Goal: Transaction & Acquisition: Obtain resource

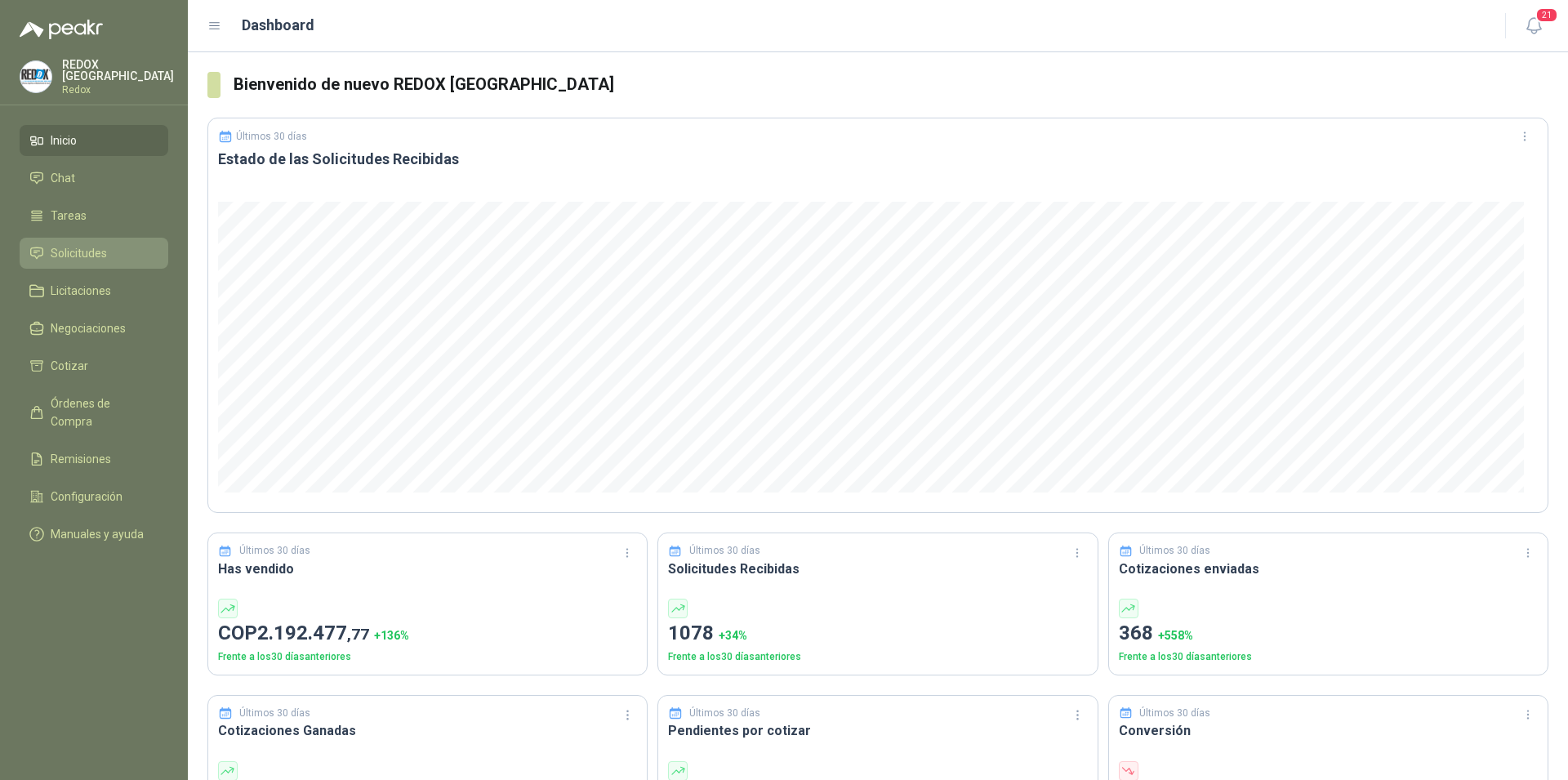
click at [67, 247] on span "Solicitudes" at bounding box center [79, 253] width 57 height 18
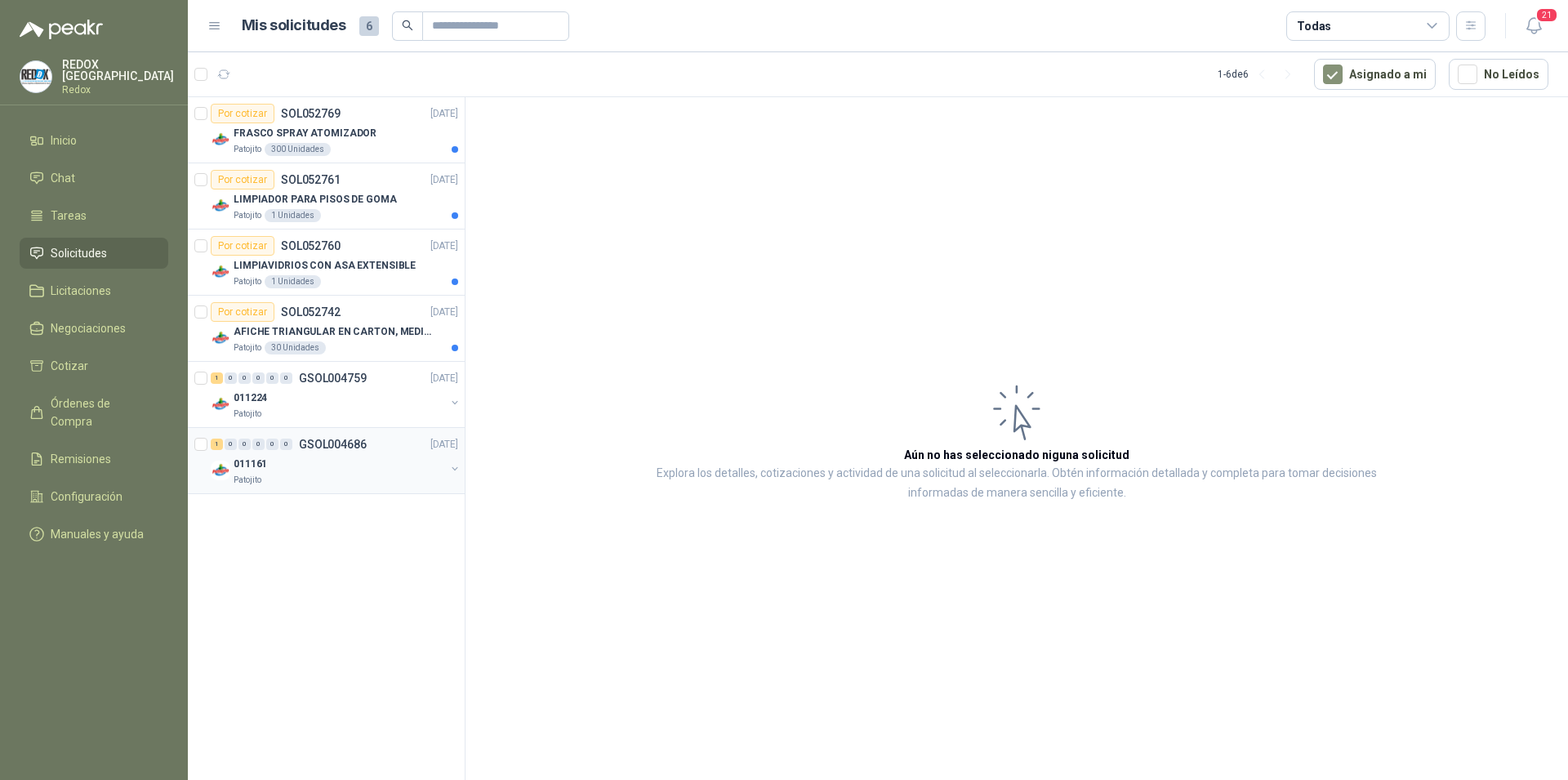
click at [332, 480] on div "Patojito" at bounding box center [339, 480] width 211 height 13
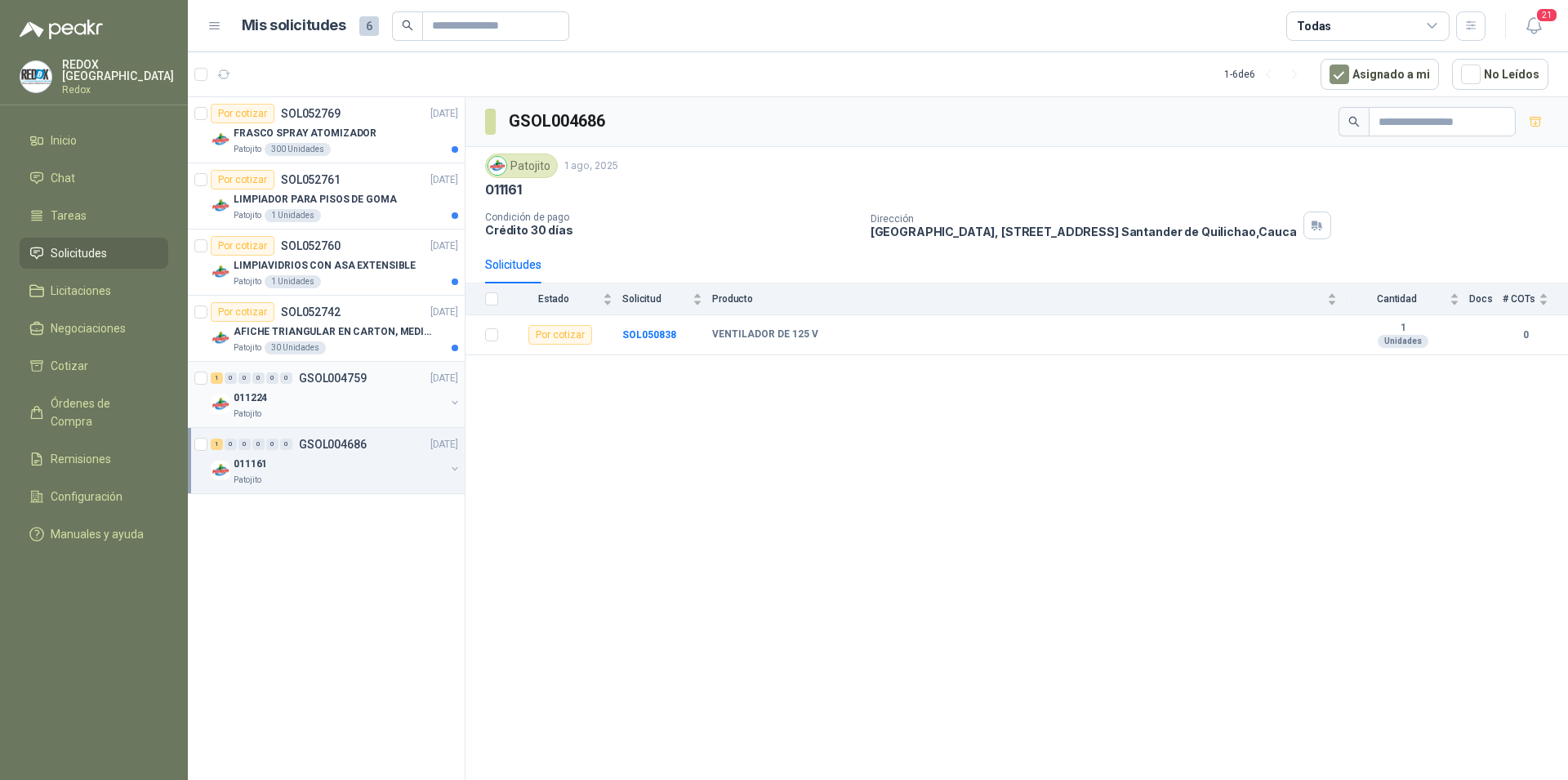
click at [314, 388] on div "011224" at bounding box center [339, 398] width 211 height 20
click at [345, 331] on p "AFICHE TRIANGULAR EN CARTON, MEDIDAS 30 CM X 45 CM" at bounding box center [335, 332] width 203 height 16
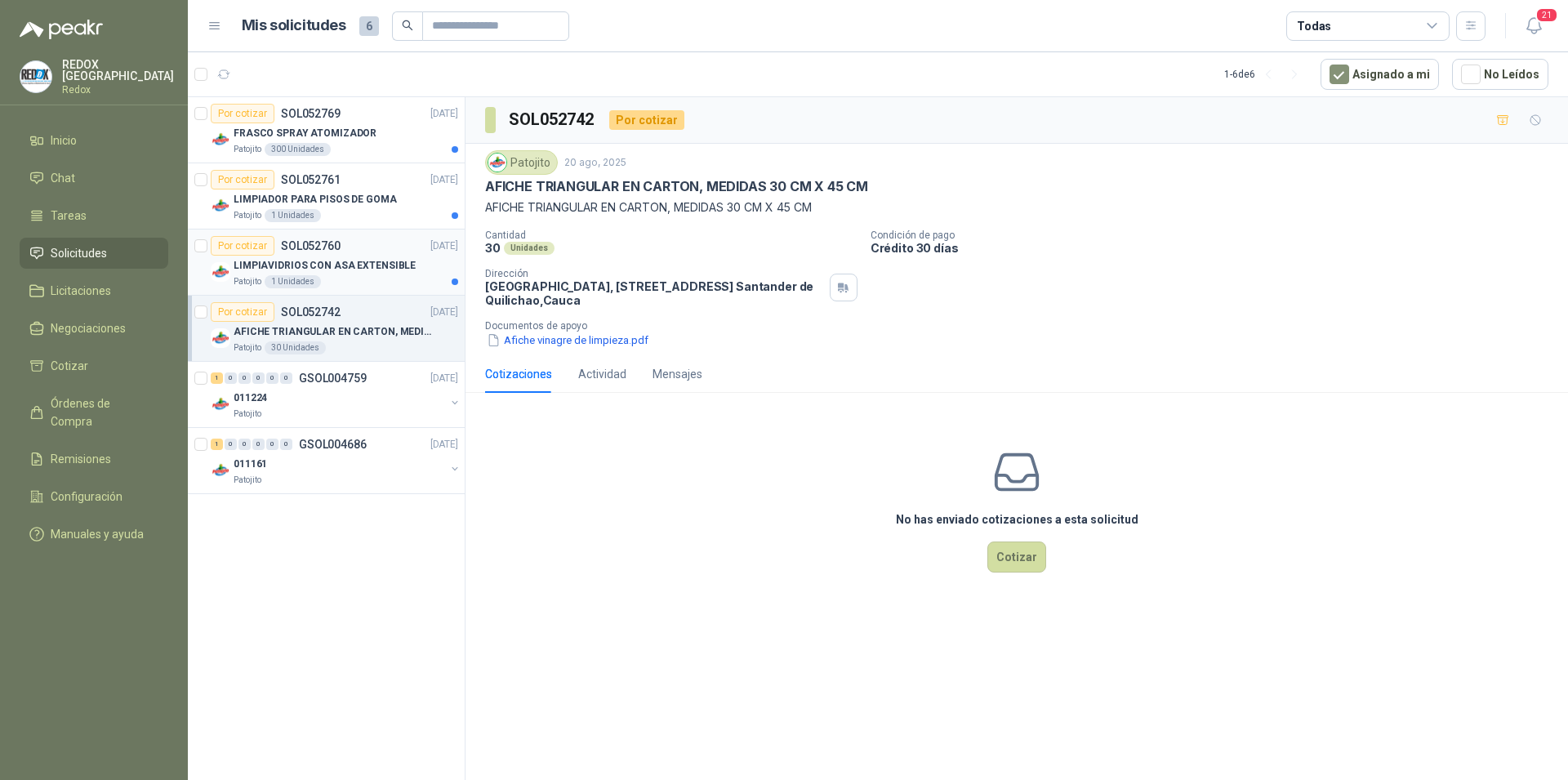
click at [345, 271] on p "LIMPIAVIDRIOS CON ASA EXTENSIBLE" at bounding box center [324, 266] width 182 height 16
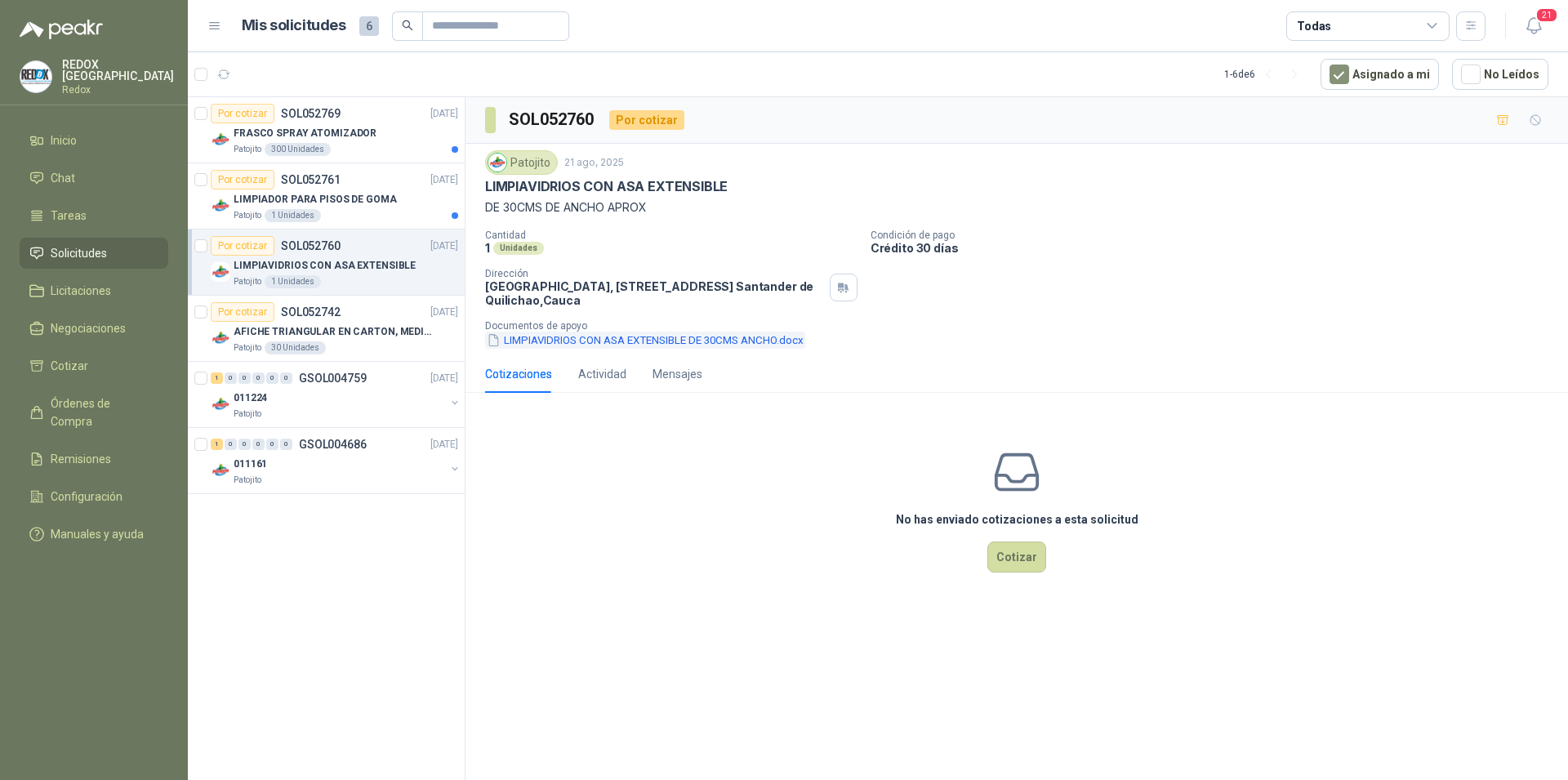
click at [674, 338] on button "LIMPIAVIDRIOS CON ASA EXTENSIBLE DE 30CMS ANCHO.docx" at bounding box center [645, 340] width 320 height 18
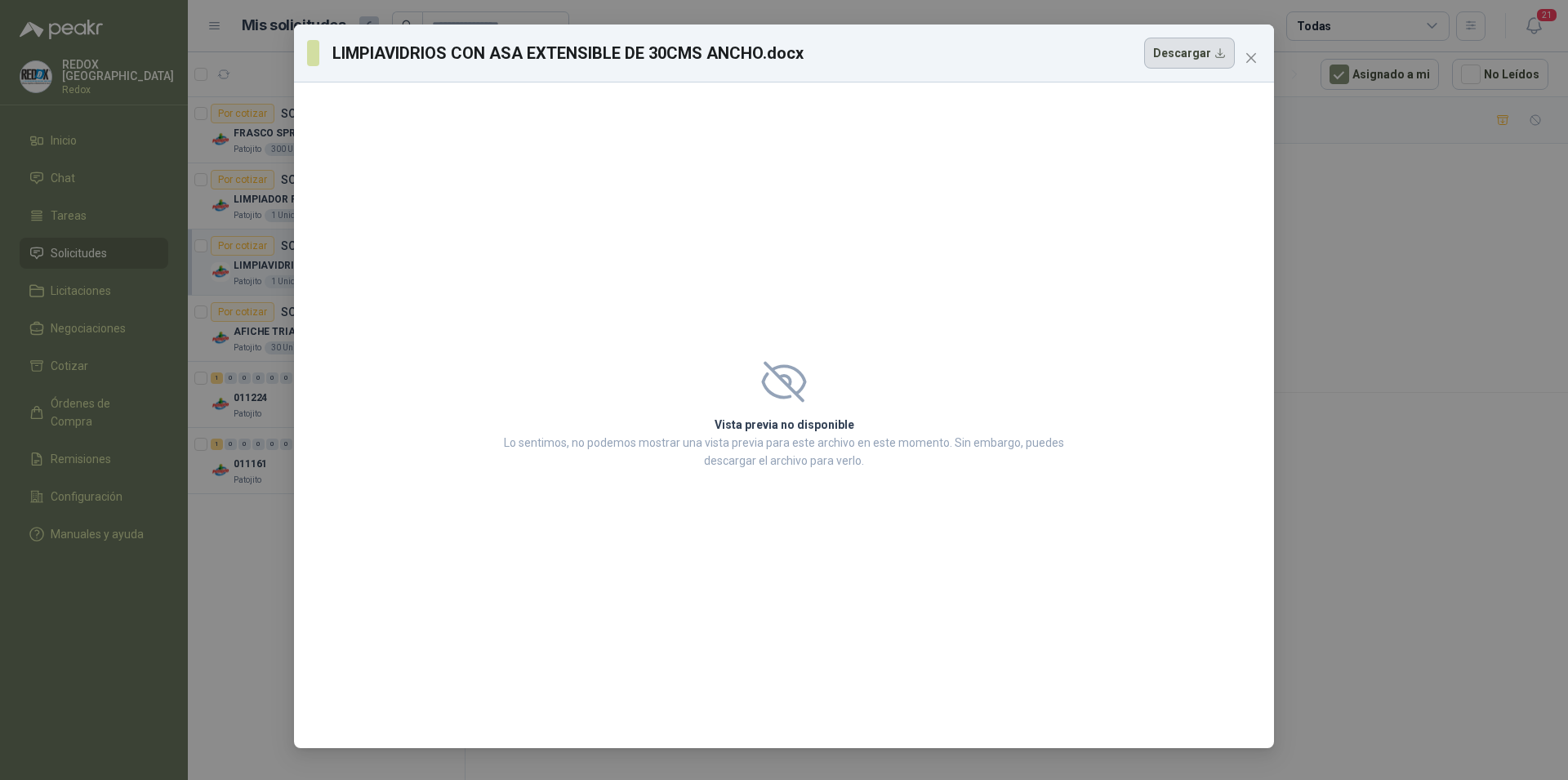
click at [1187, 58] on button "Descargar" at bounding box center [1189, 53] width 91 height 31
click at [1245, 60] on icon "close" at bounding box center [1250, 58] width 13 height 13
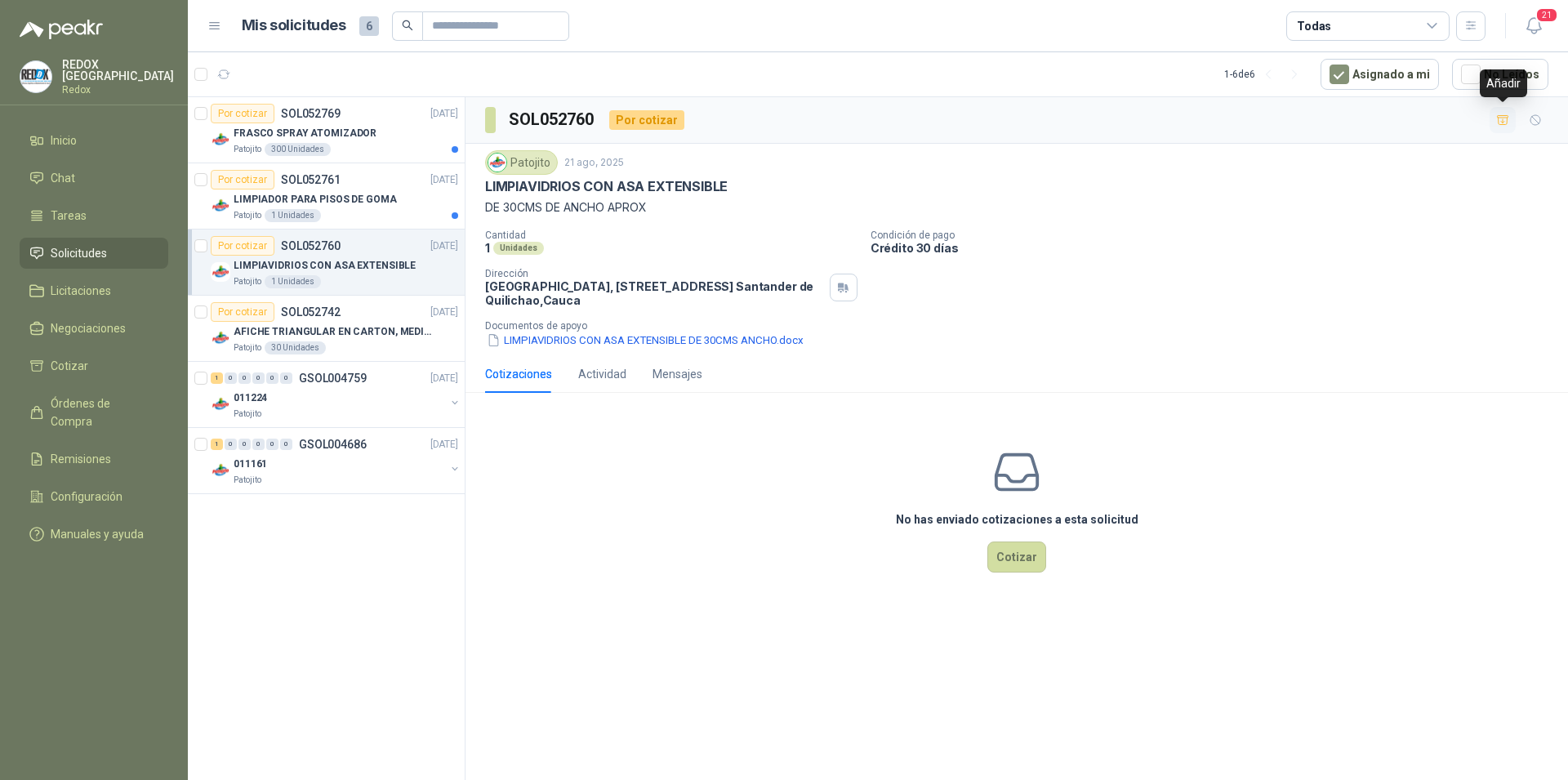
click at [1503, 118] on icon "button" at bounding box center [1503, 120] width 14 height 14
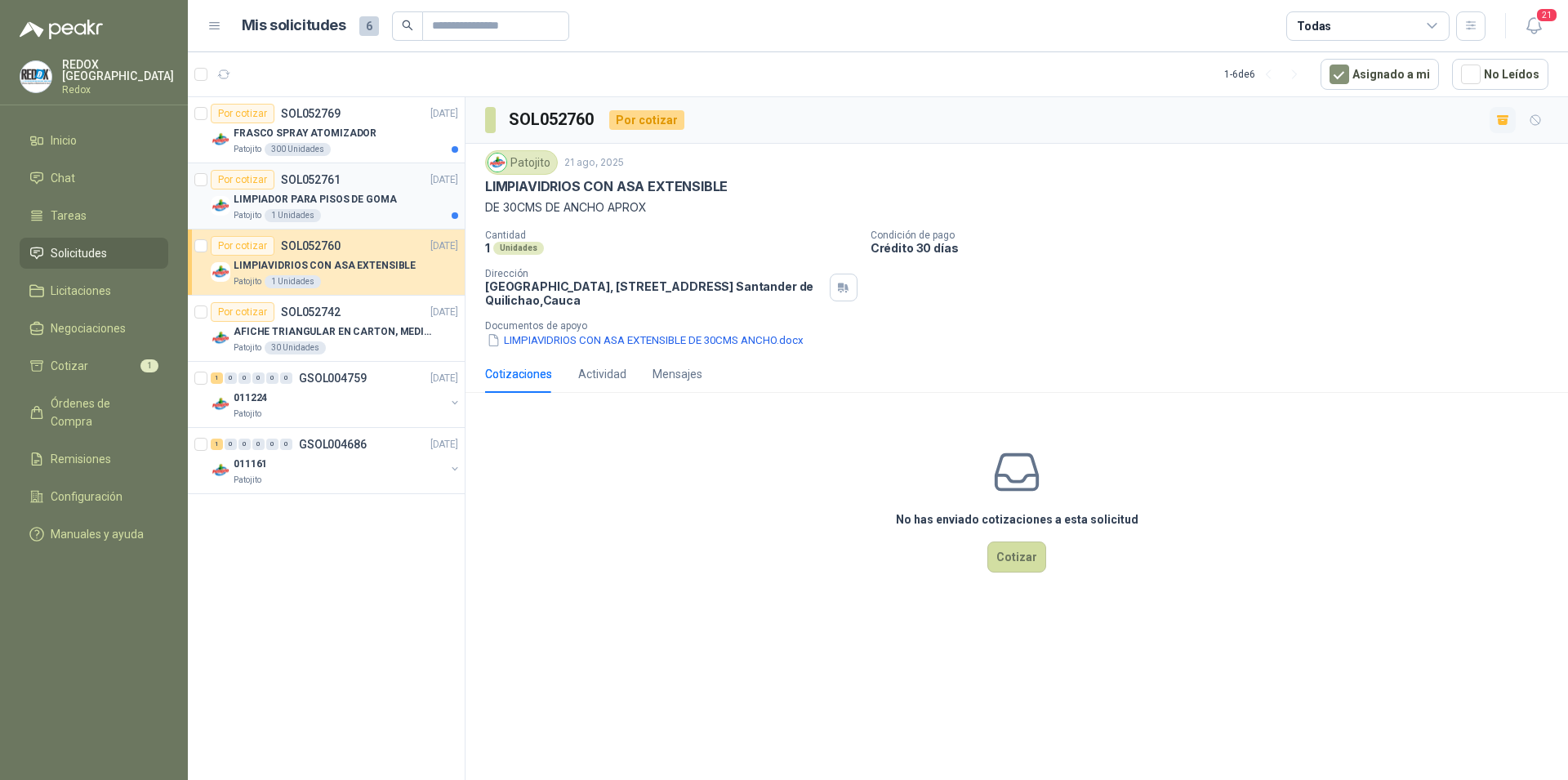
click at [355, 196] on p "LIMPIADOR PARA PISOS DE GOMA" at bounding box center [315, 199] width 163 height 16
click at [624, 339] on button "LIMPIADOR PARA PISOS DE GOMA DE MINIMO 50CMS DE ANCHO.docx" at bounding box center [664, 340] width 360 height 18
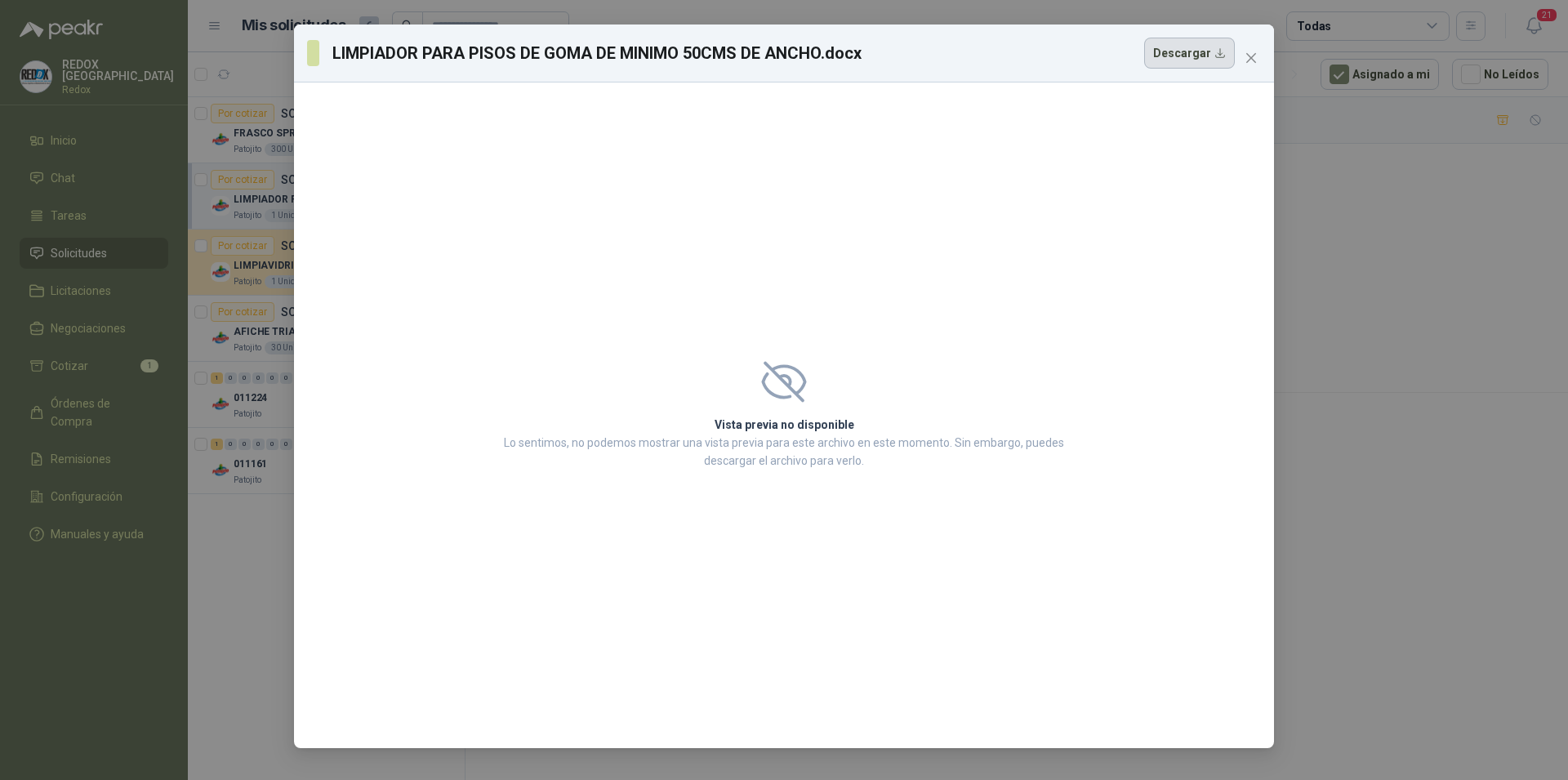
click at [1183, 55] on button "Descargar" at bounding box center [1189, 53] width 91 height 31
click at [1245, 55] on icon "close" at bounding box center [1250, 58] width 13 height 13
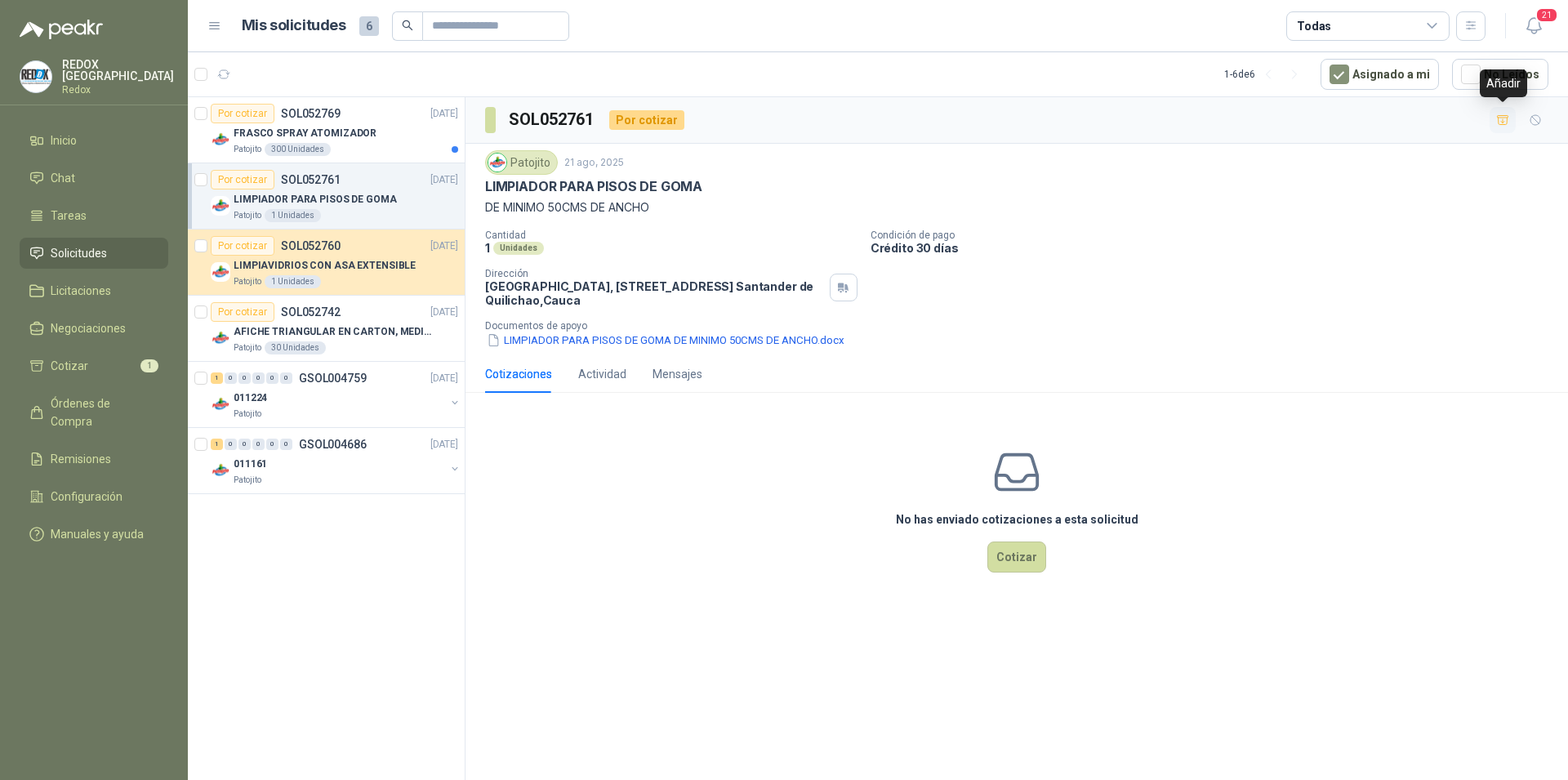
click at [1504, 121] on icon "button" at bounding box center [1503, 120] width 14 height 14
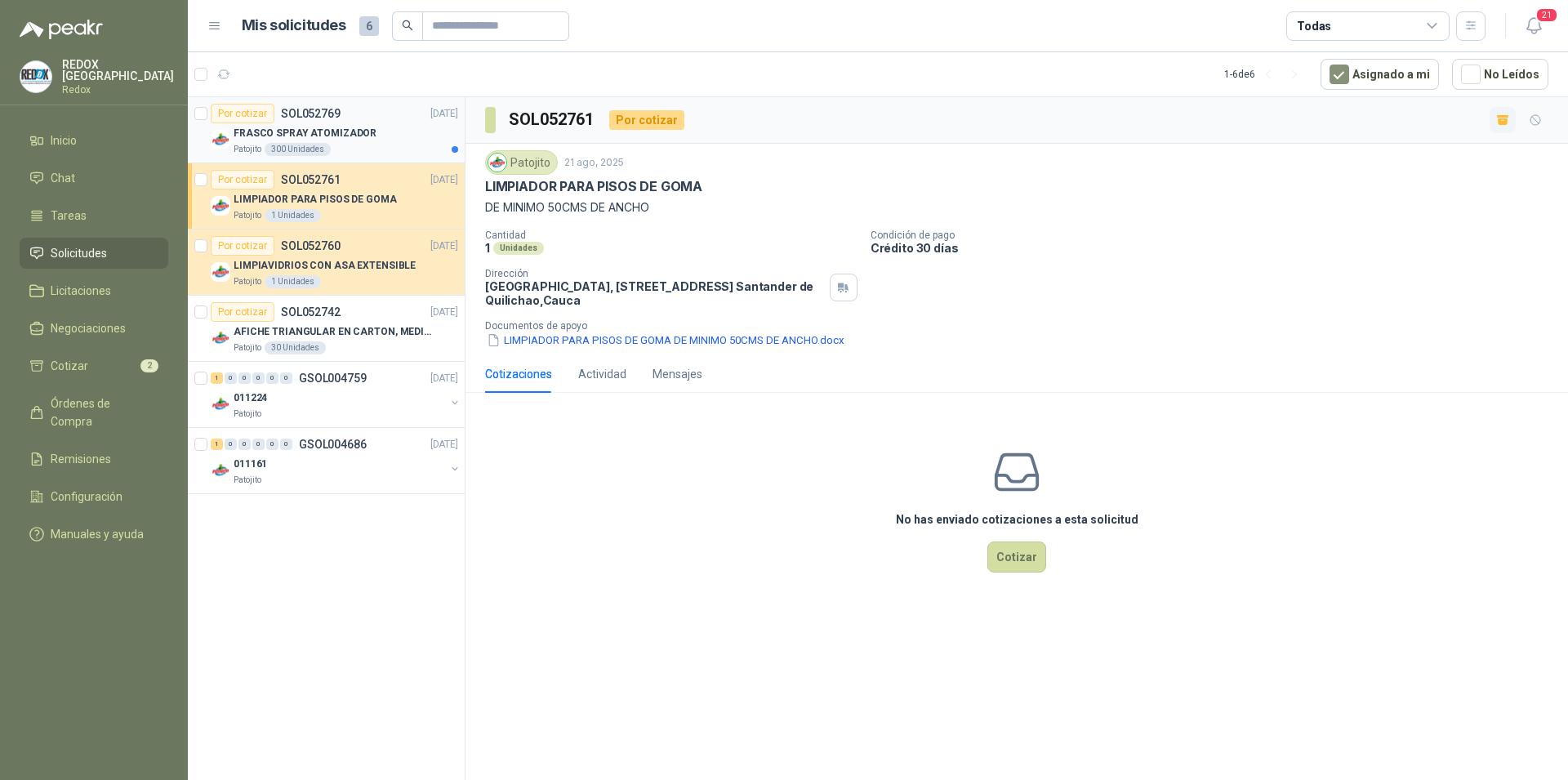
click at [388, 140] on div "FRASCO SPRAY ATOMIZADOR" at bounding box center [346, 133] width 225 height 20
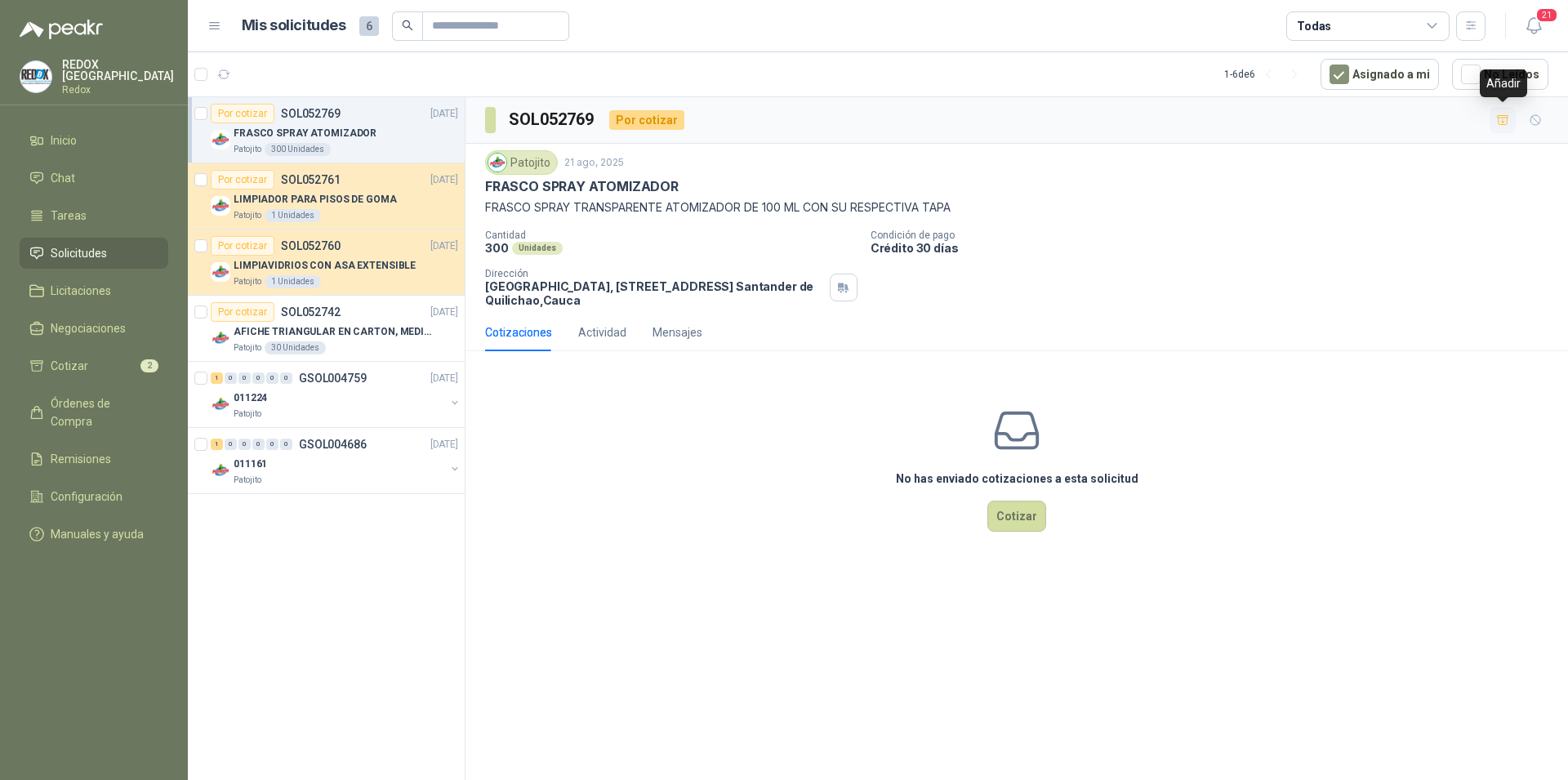
click at [1505, 124] on icon "button" at bounding box center [1503, 119] width 12 height 9
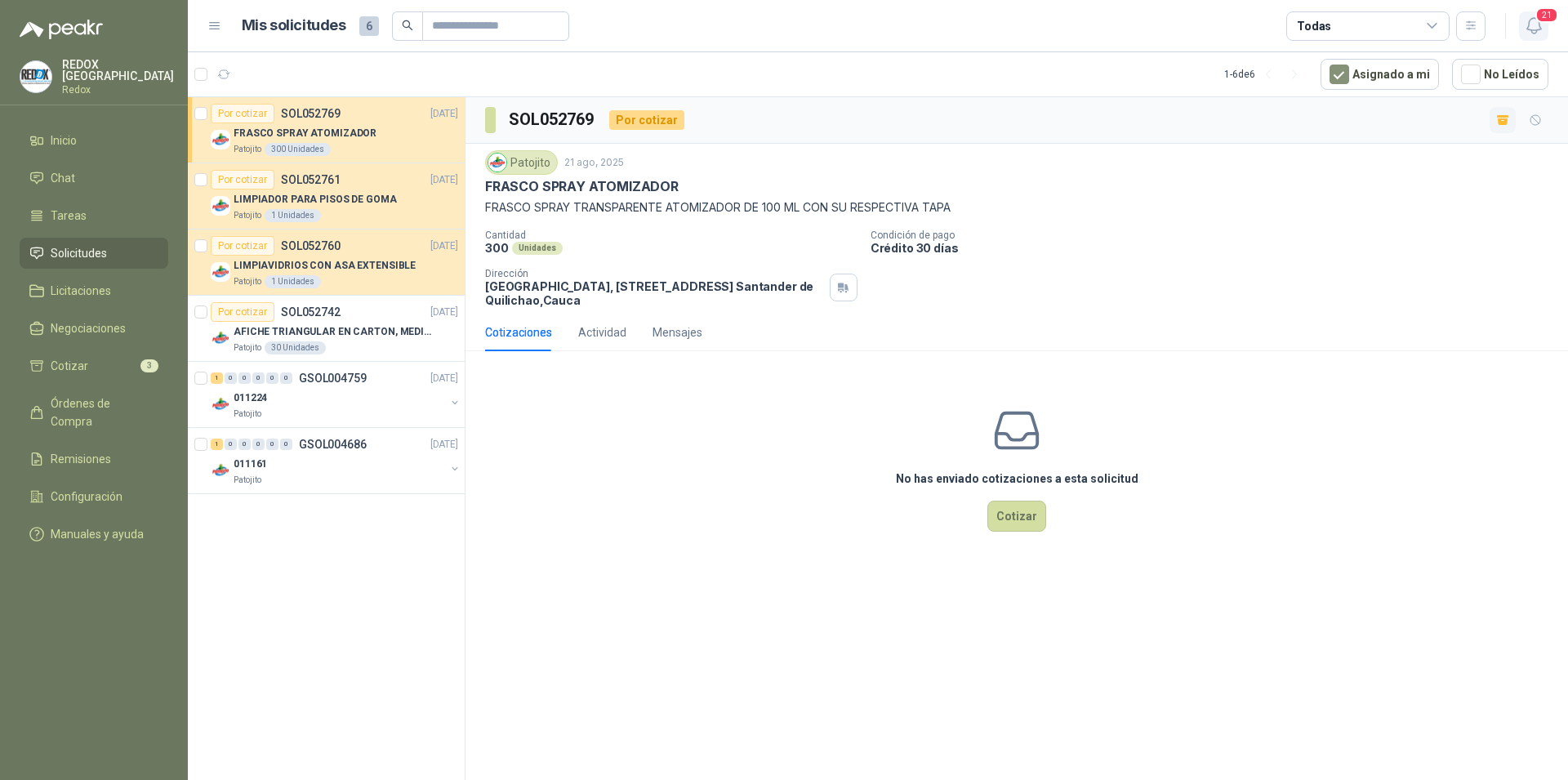
click at [1537, 22] on icon "button" at bounding box center [1533, 25] width 14 height 16
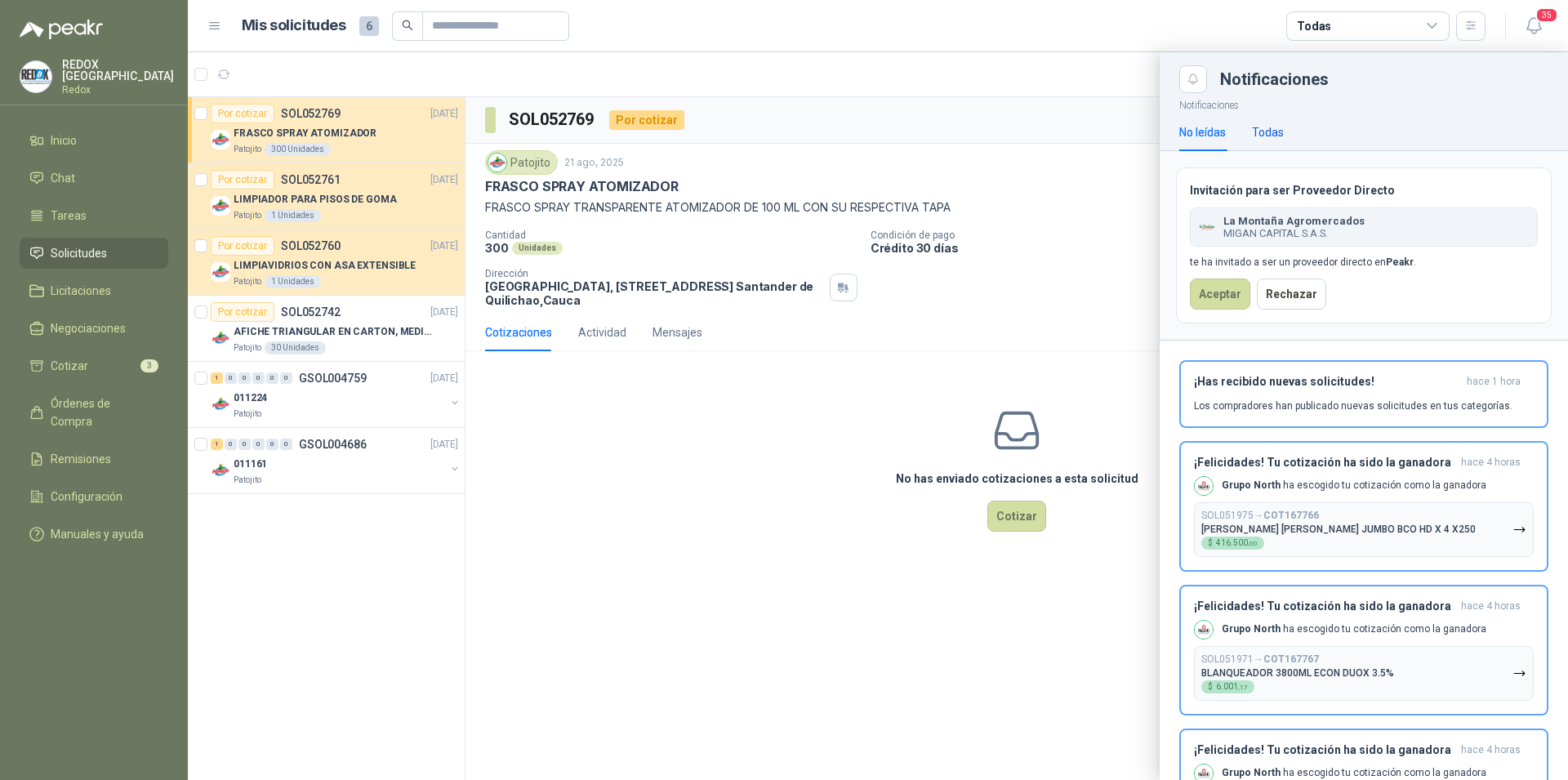
click at [1266, 127] on div "Todas" at bounding box center [1267, 132] width 32 height 18
click at [1210, 137] on div "No leídas" at bounding box center [1203, 132] width 47 height 18
click at [1198, 84] on icon "Close" at bounding box center [1193, 79] width 14 height 14
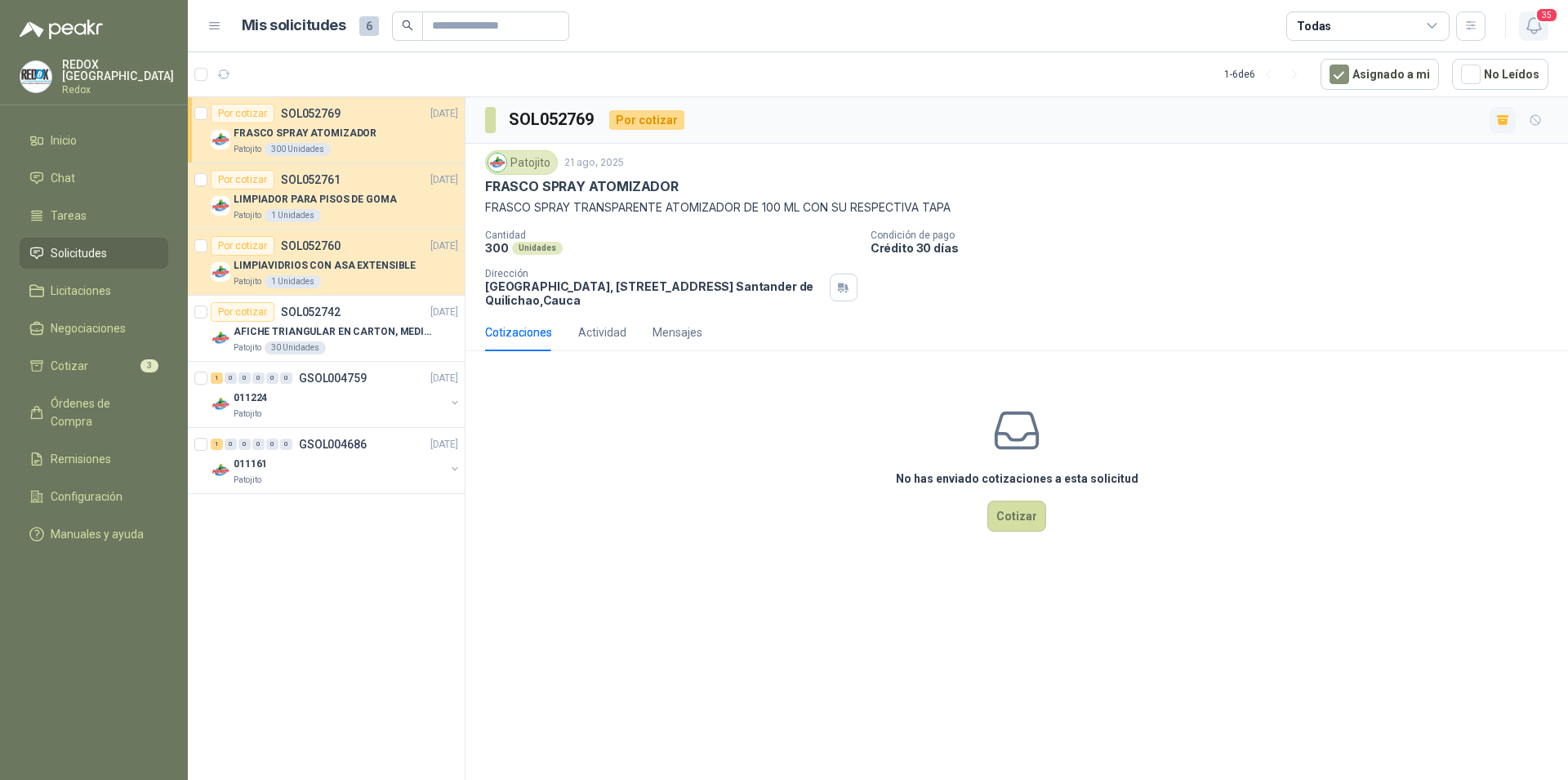
click at [1544, 31] on button "35" at bounding box center [1534, 26] width 29 height 29
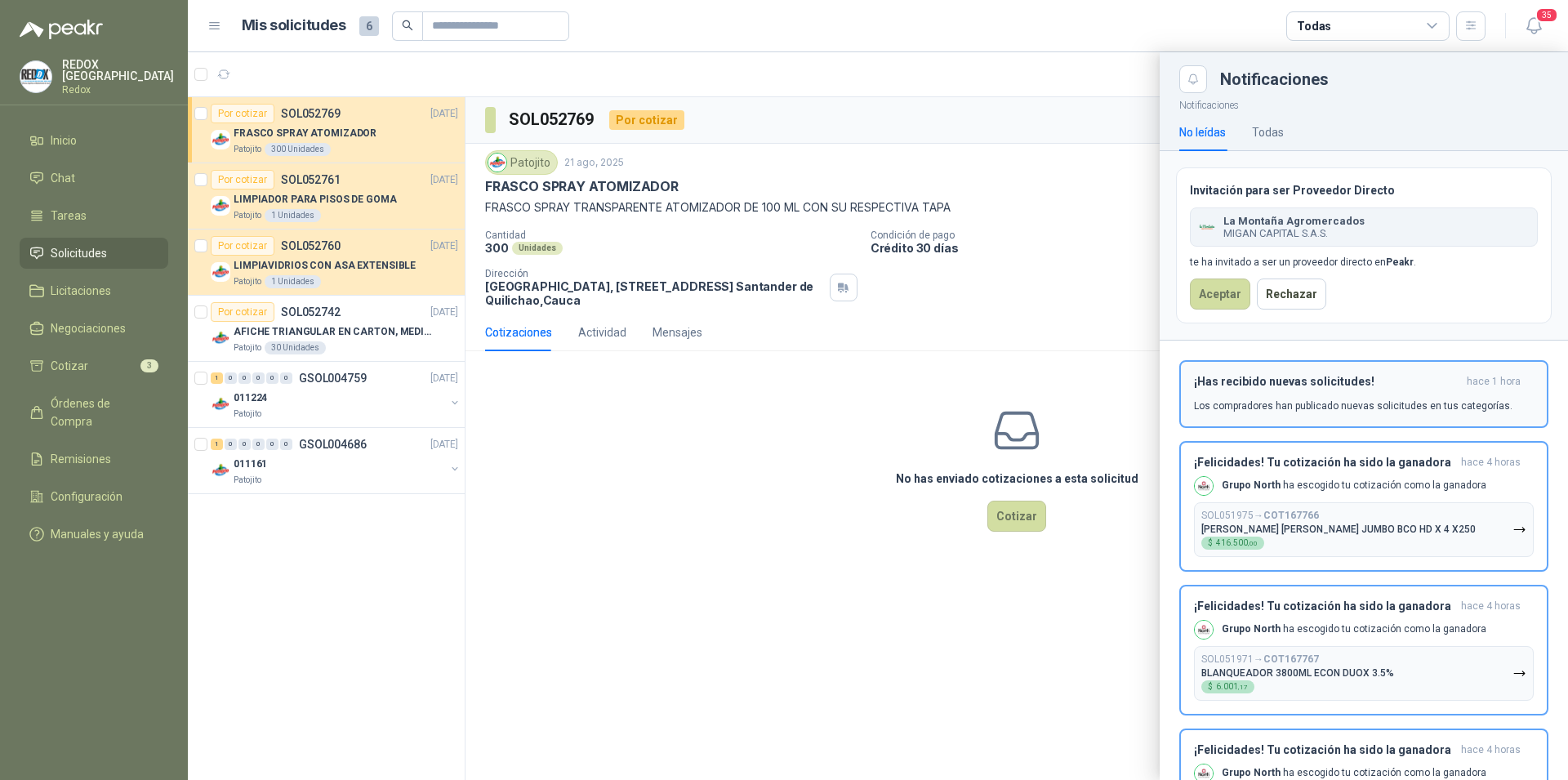
click at [1325, 401] on p "Los compradores han publicado nuevas solicitudes en tus categorías." at bounding box center [1353, 406] width 318 height 15
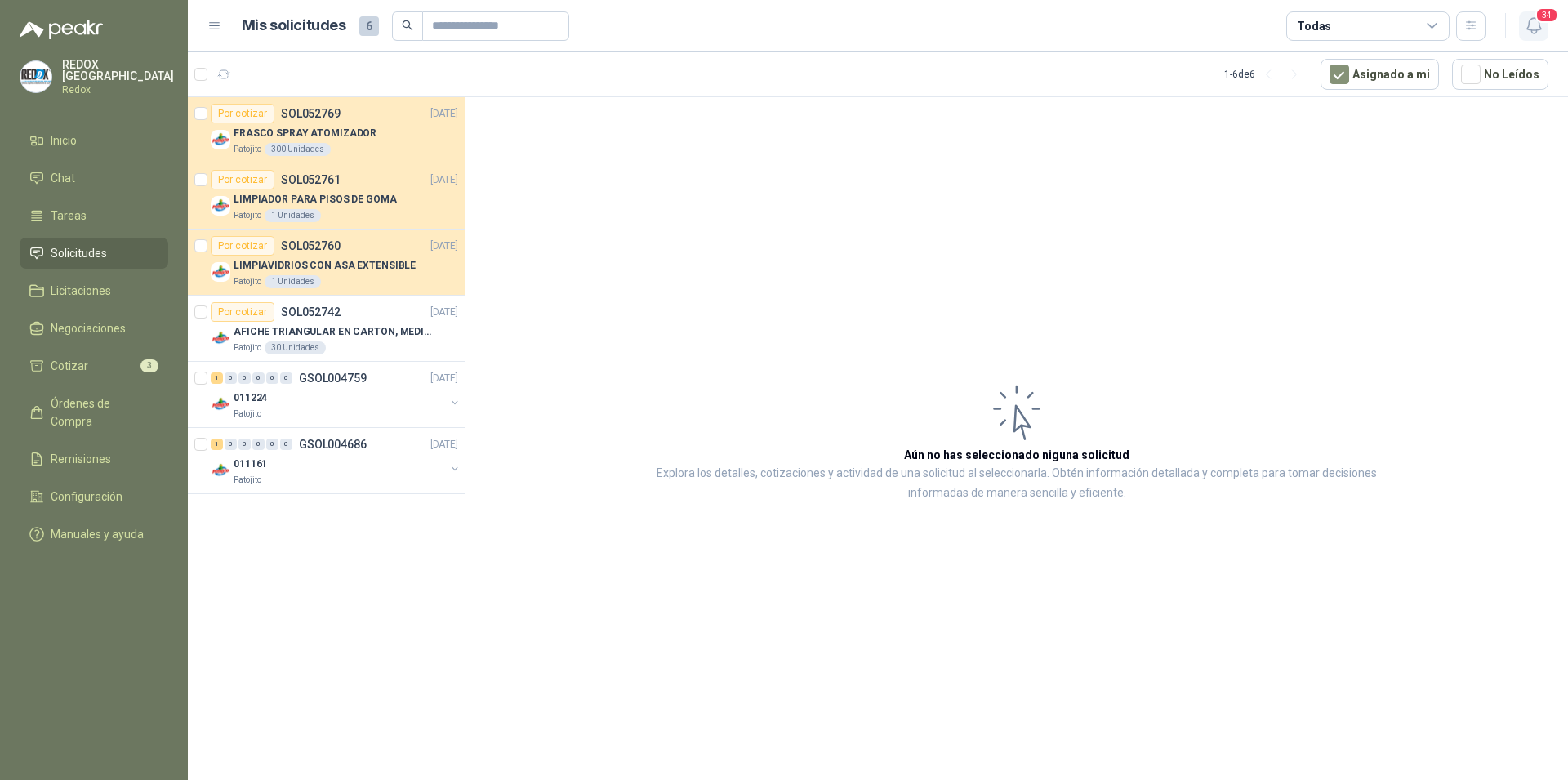
click at [1532, 37] on button "34" at bounding box center [1534, 26] width 29 height 29
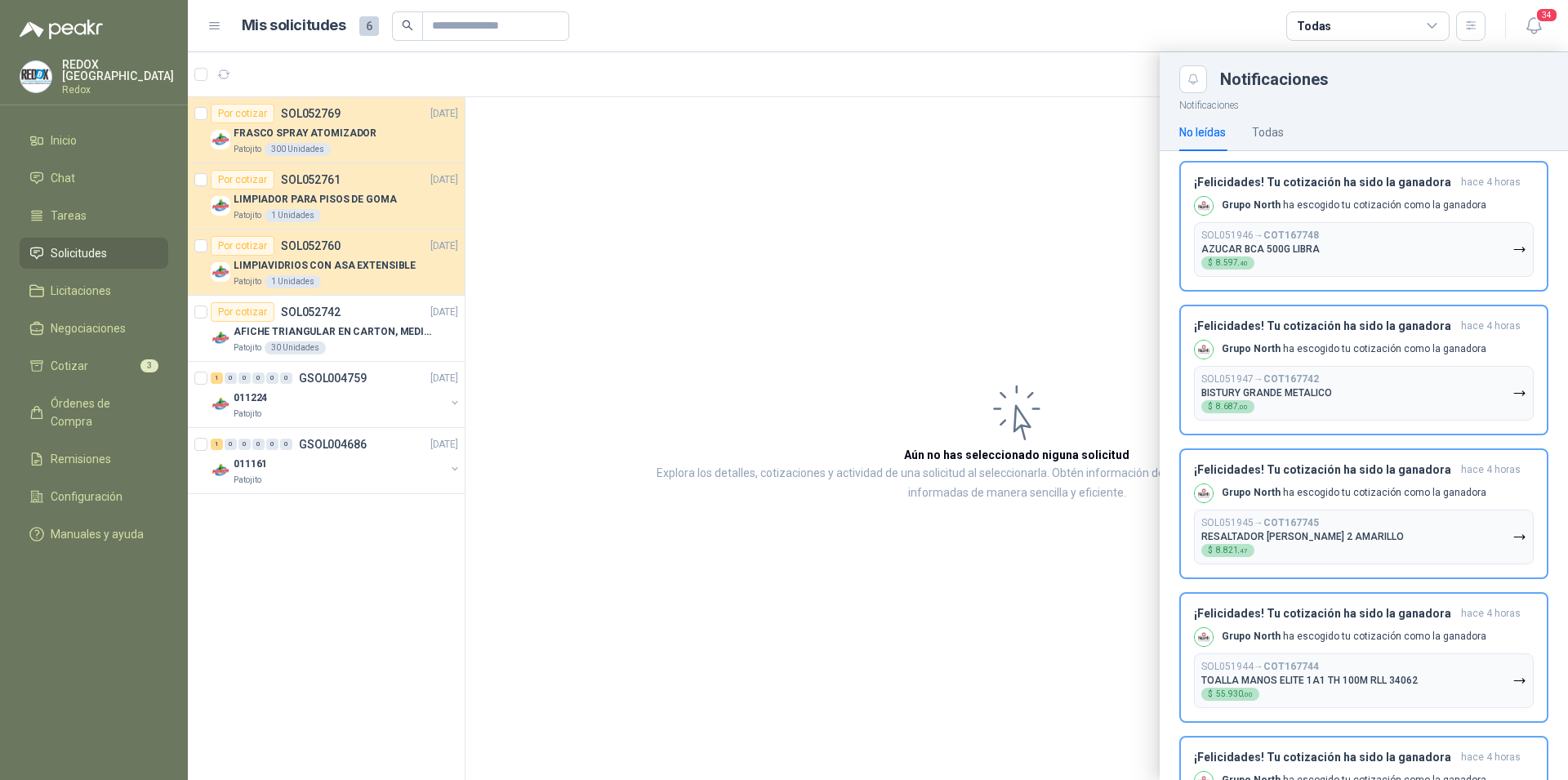
scroll to position [1750, 0]
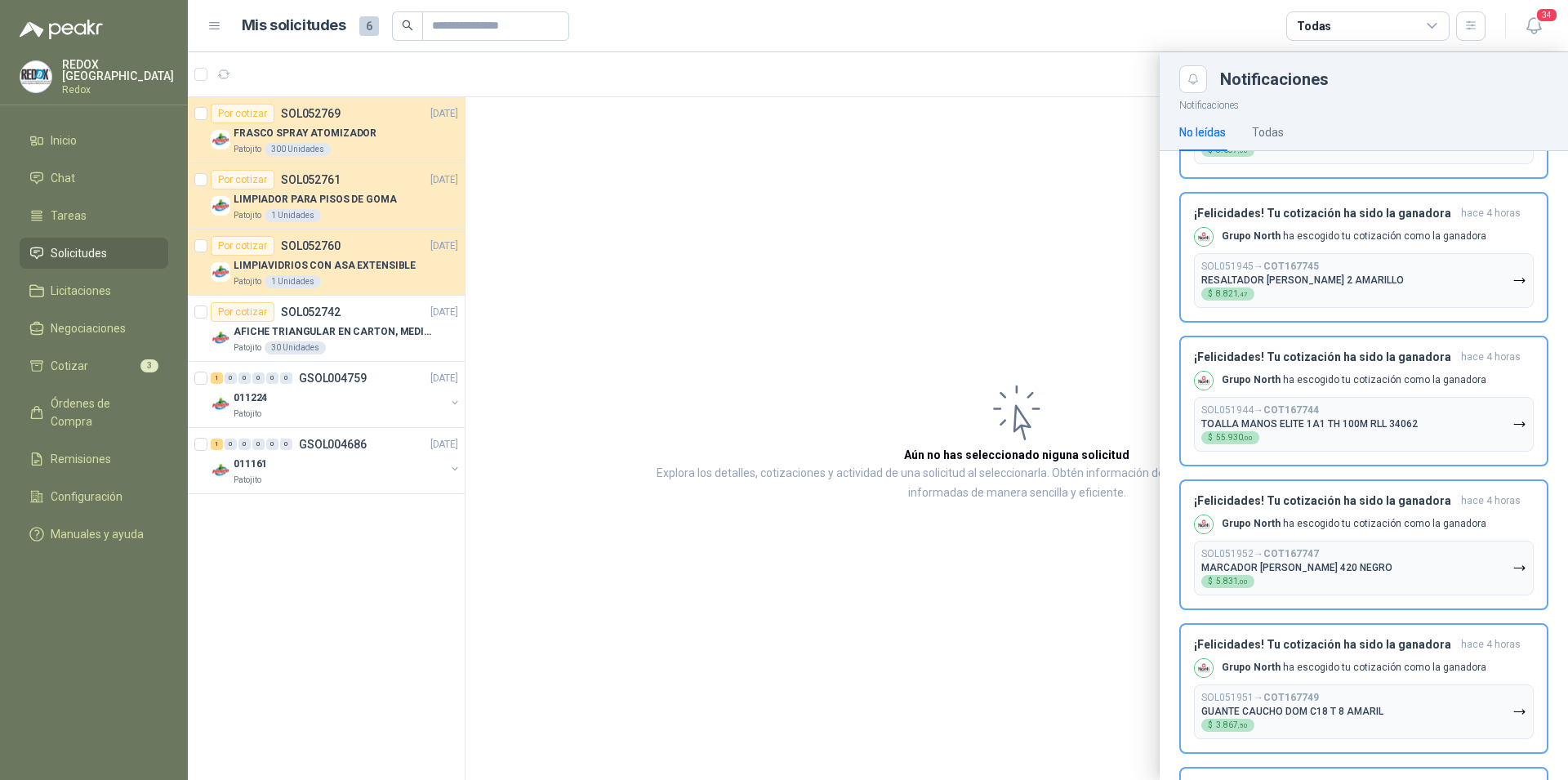
click at [79, 251] on span "Solicitudes" at bounding box center [79, 253] width 57 height 18
click at [86, 244] on span "Solicitudes" at bounding box center [79, 253] width 57 height 18
click at [1336, 521] on p "Grupo North [PERSON_NAME] tu cotización como la ganadora" at bounding box center [1353, 524] width 265 height 14
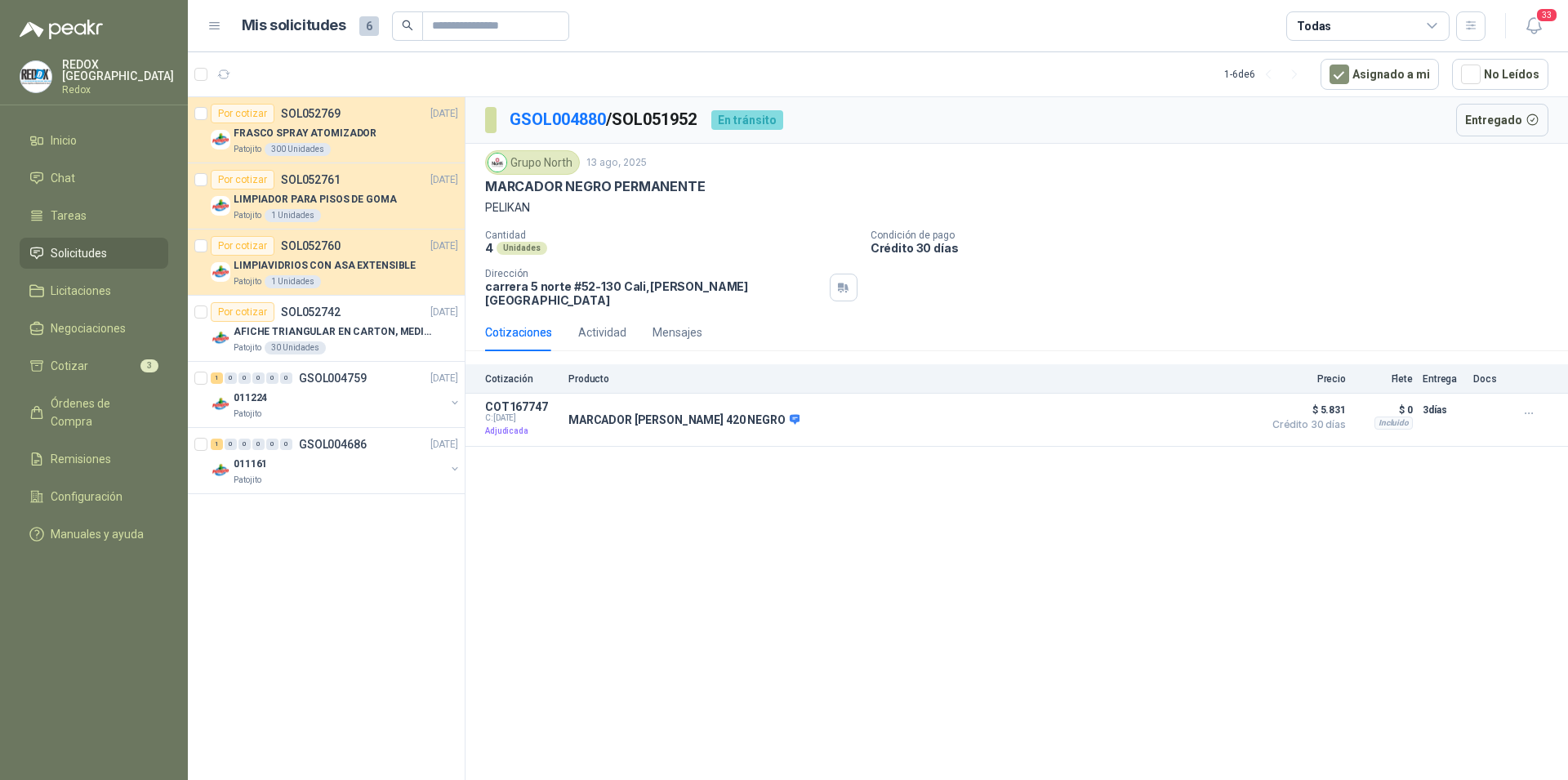
click at [812, 521] on div "GSOL004880 / SOL051952 En [PERSON_NAME] Entregado Grupo North 13 ago, 2025 MARC…" at bounding box center [1016, 441] width 1102 height 689
click at [76, 143] on span "Inicio" at bounding box center [64, 141] width 26 height 18
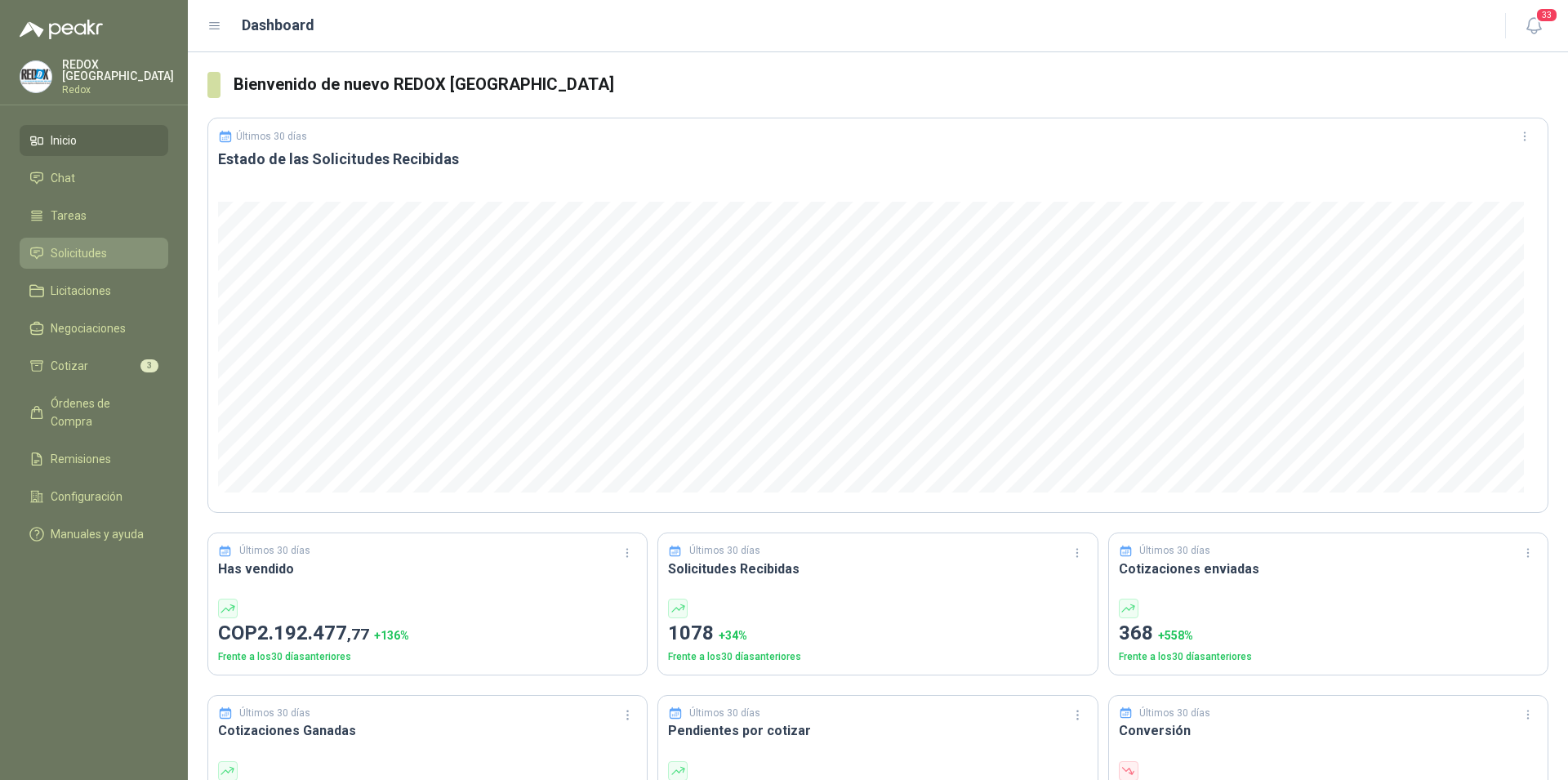
click at [99, 251] on span "Solicitudes" at bounding box center [79, 253] width 57 height 18
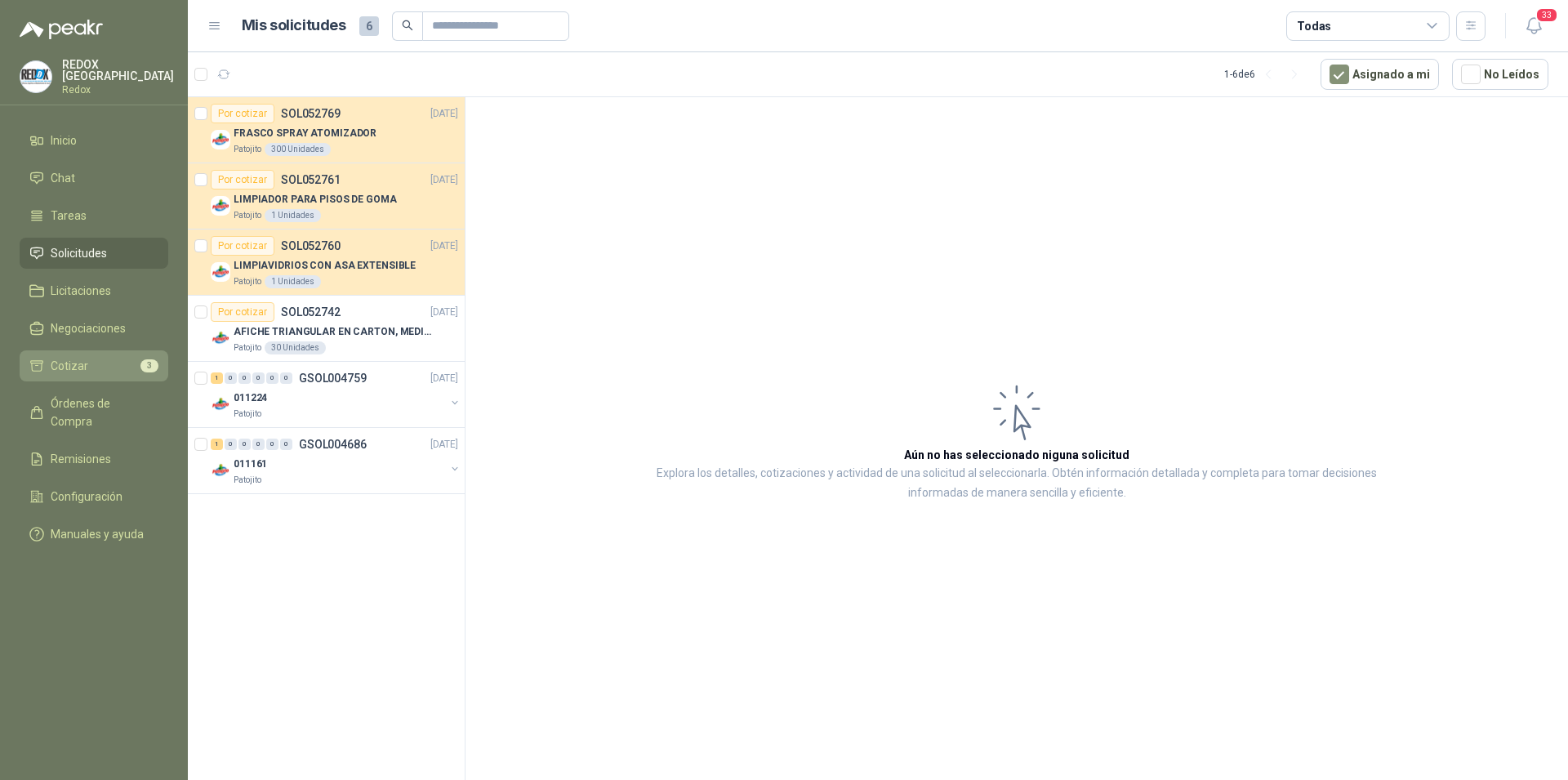
click at [95, 369] on li "Cotizar 3" at bounding box center [94, 366] width 129 height 18
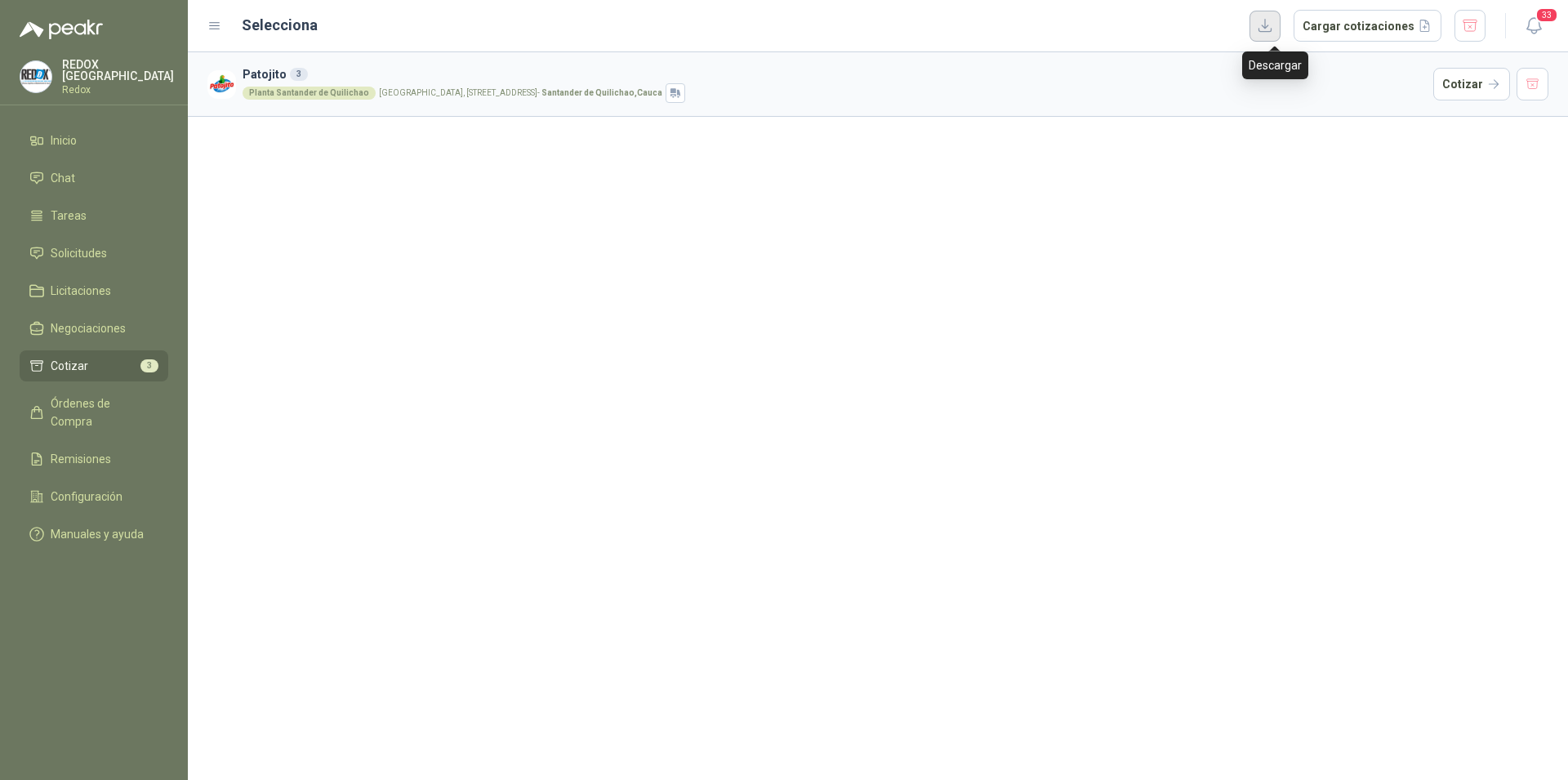
click at [1279, 32] on button "button" at bounding box center [1265, 26] width 31 height 31
click at [1375, 29] on button "Cargar cotizaciones" at bounding box center [1367, 25] width 148 height 32
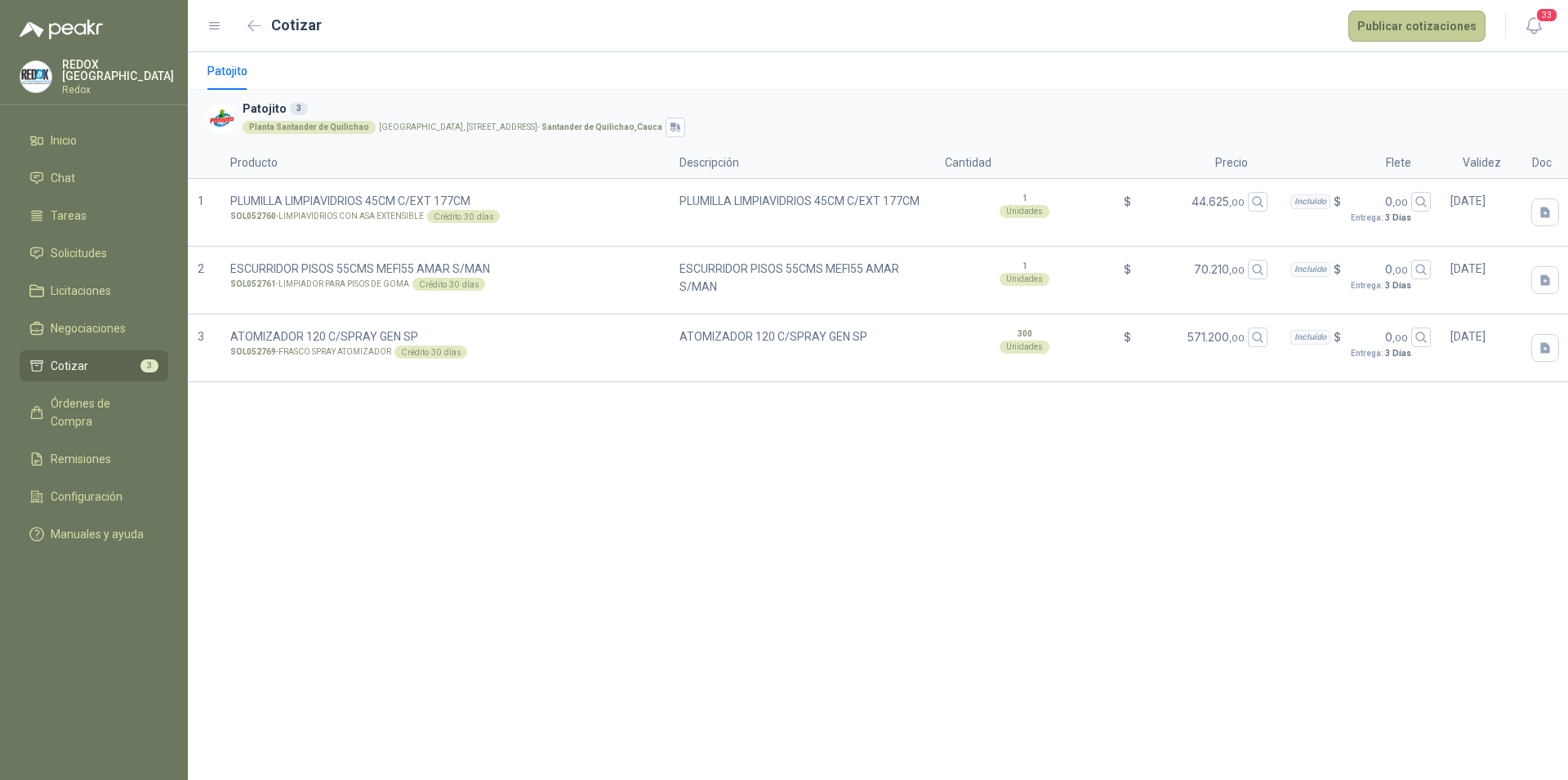
click at [1446, 30] on button "Publicar cotizaciones" at bounding box center [1417, 26] width 137 height 31
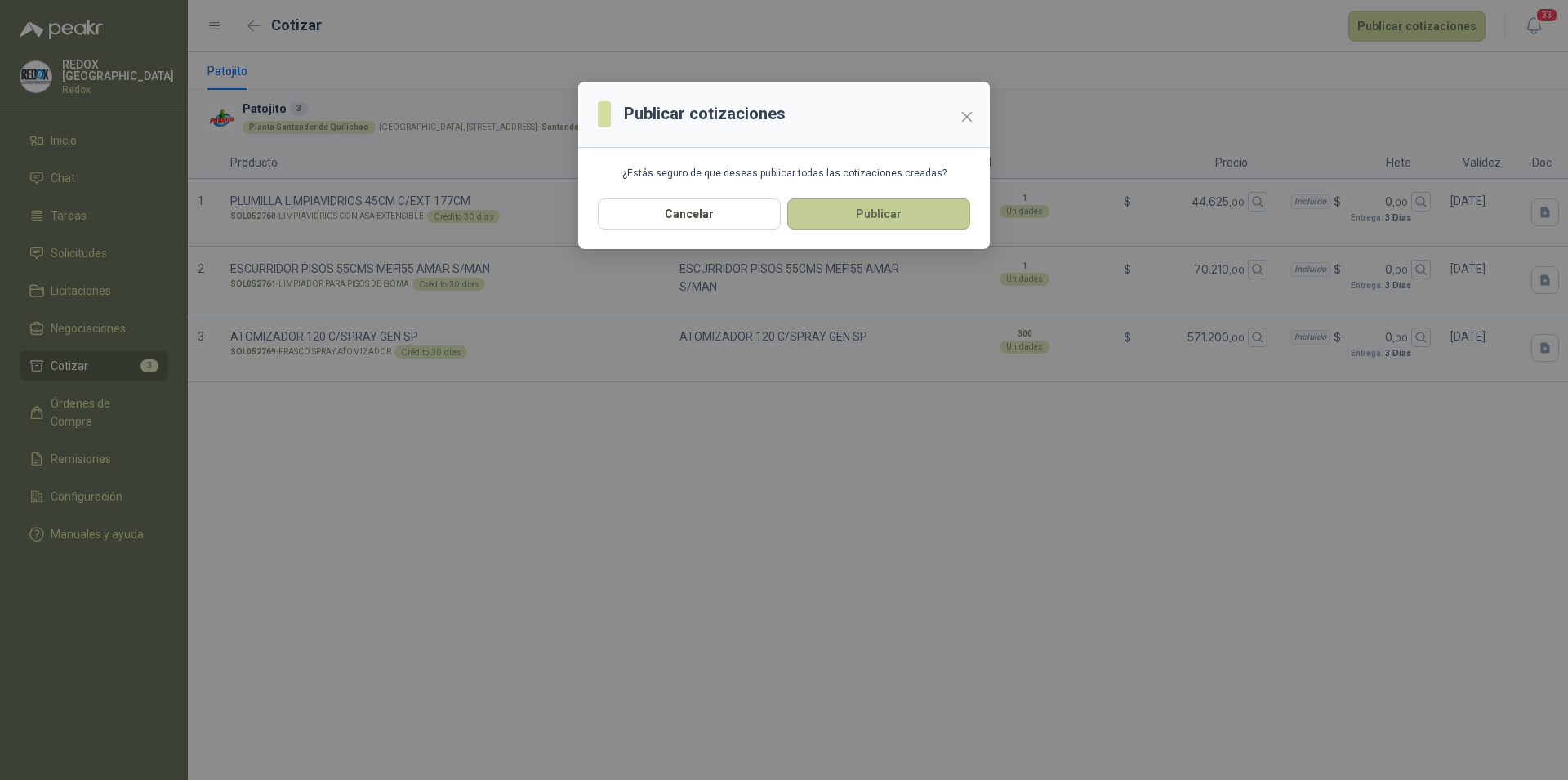
click at [888, 222] on button "Publicar" at bounding box center [878, 214] width 183 height 31
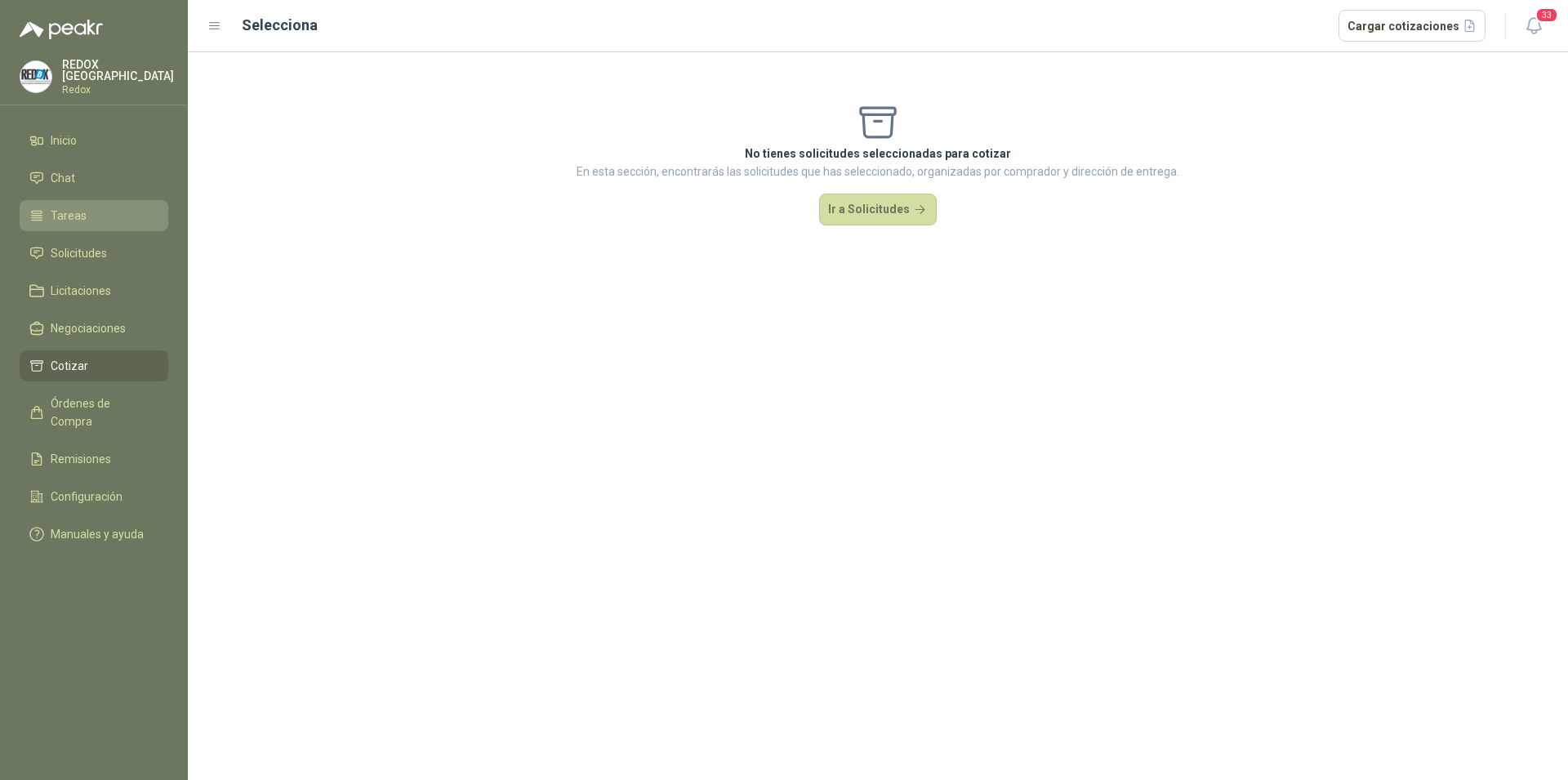
click at [82, 216] on span "Tareas" at bounding box center [68, 215] width 36 height 18
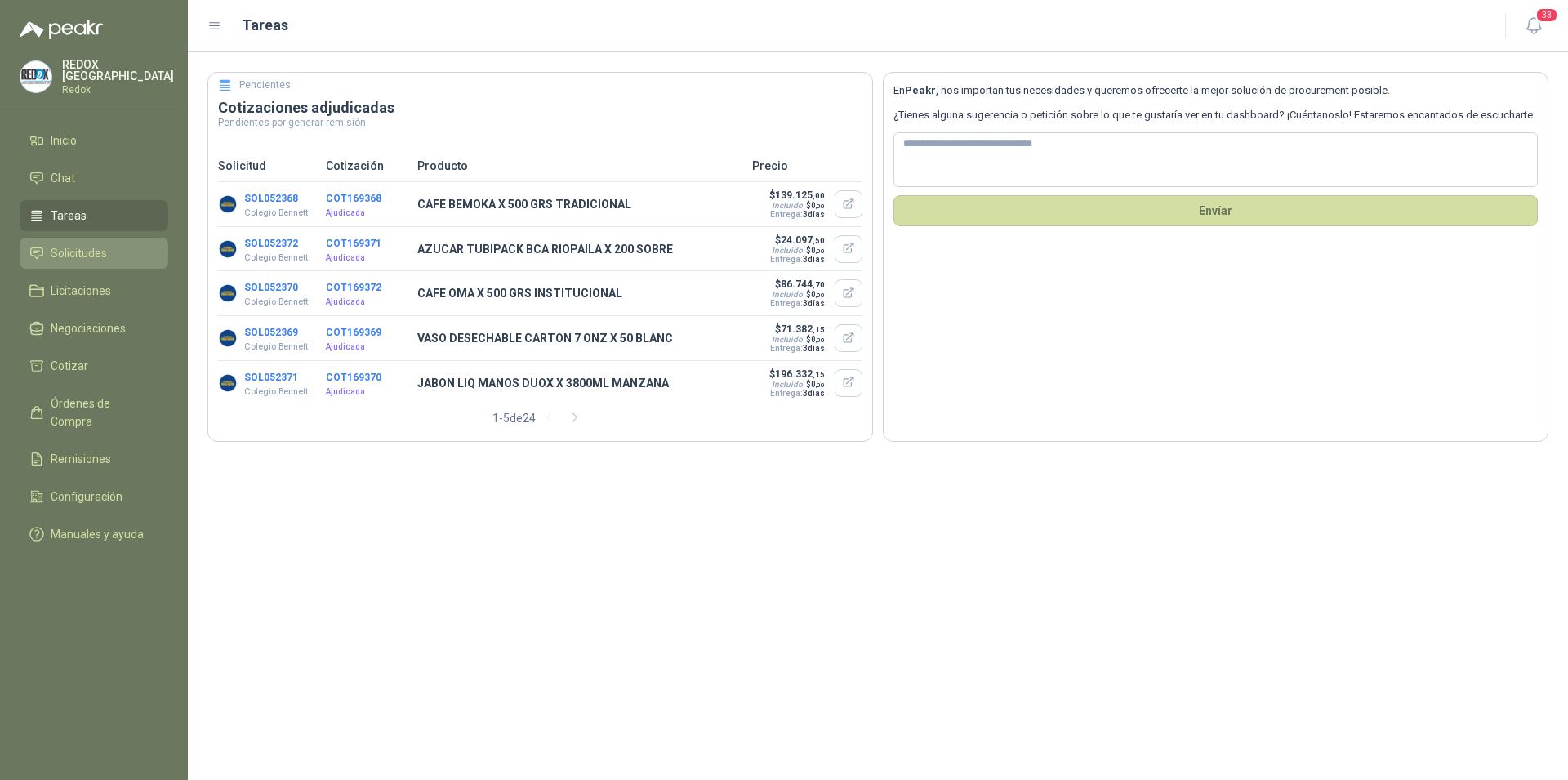
click at [85, 259] on link "Solicitudes" at bounding box center [94, 253] width 148 height 31
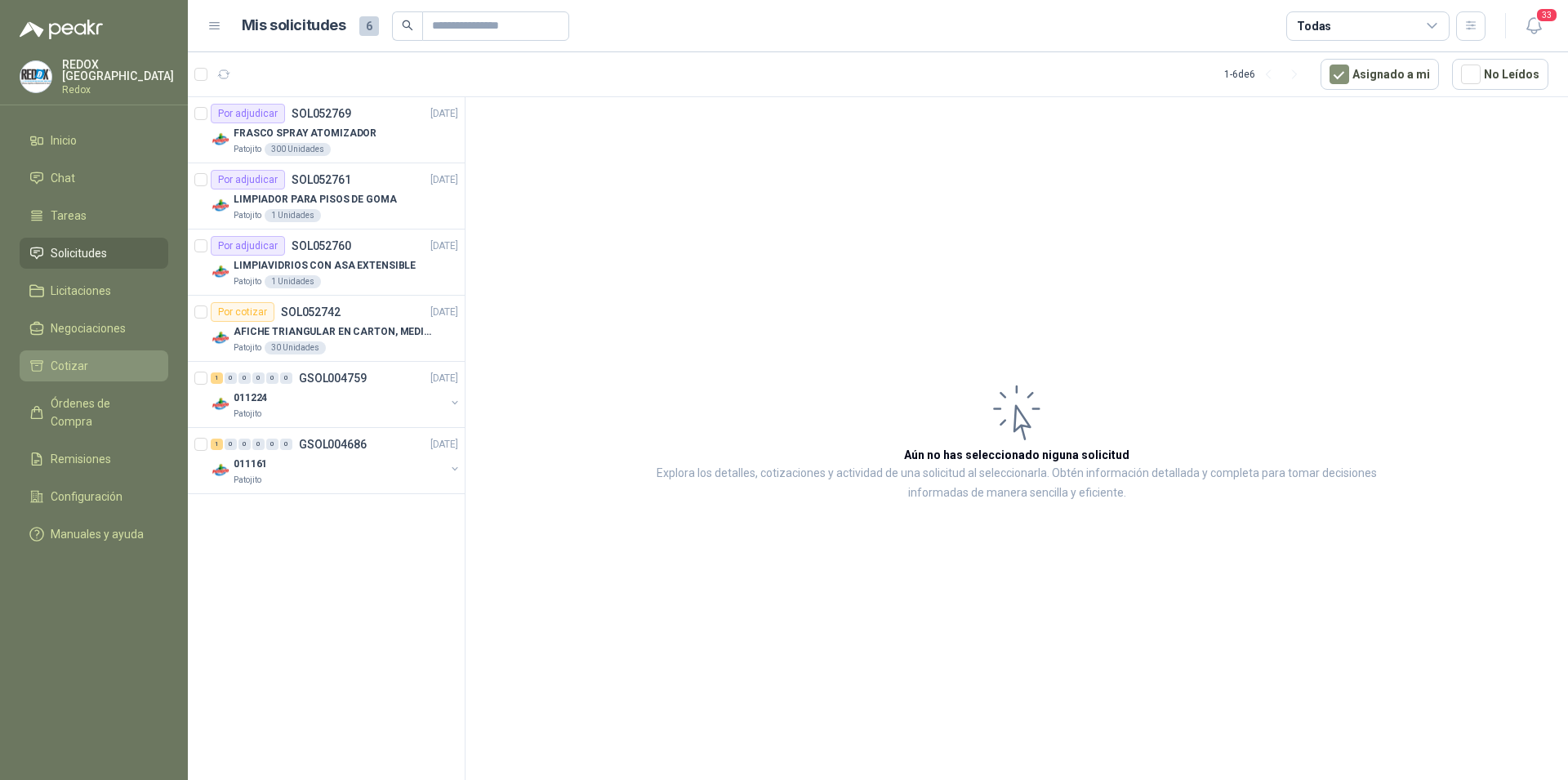
click at [72, 358] on span "Cotizar" at bounding box center [69, 366] width 37 height 18
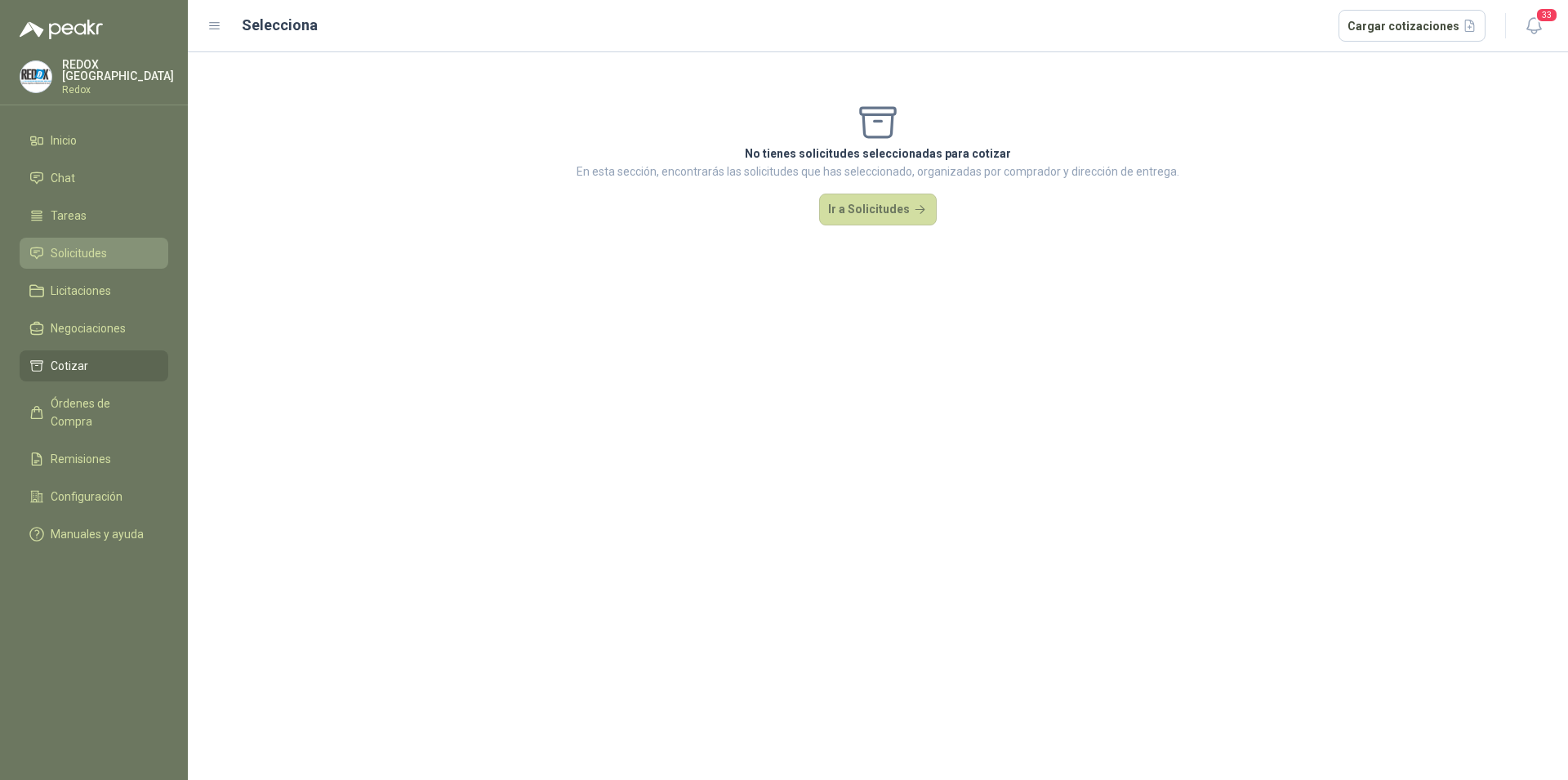
click at [79, 248] on span "Solicitudes" at bounding box center [79, 253] width 57 height 18
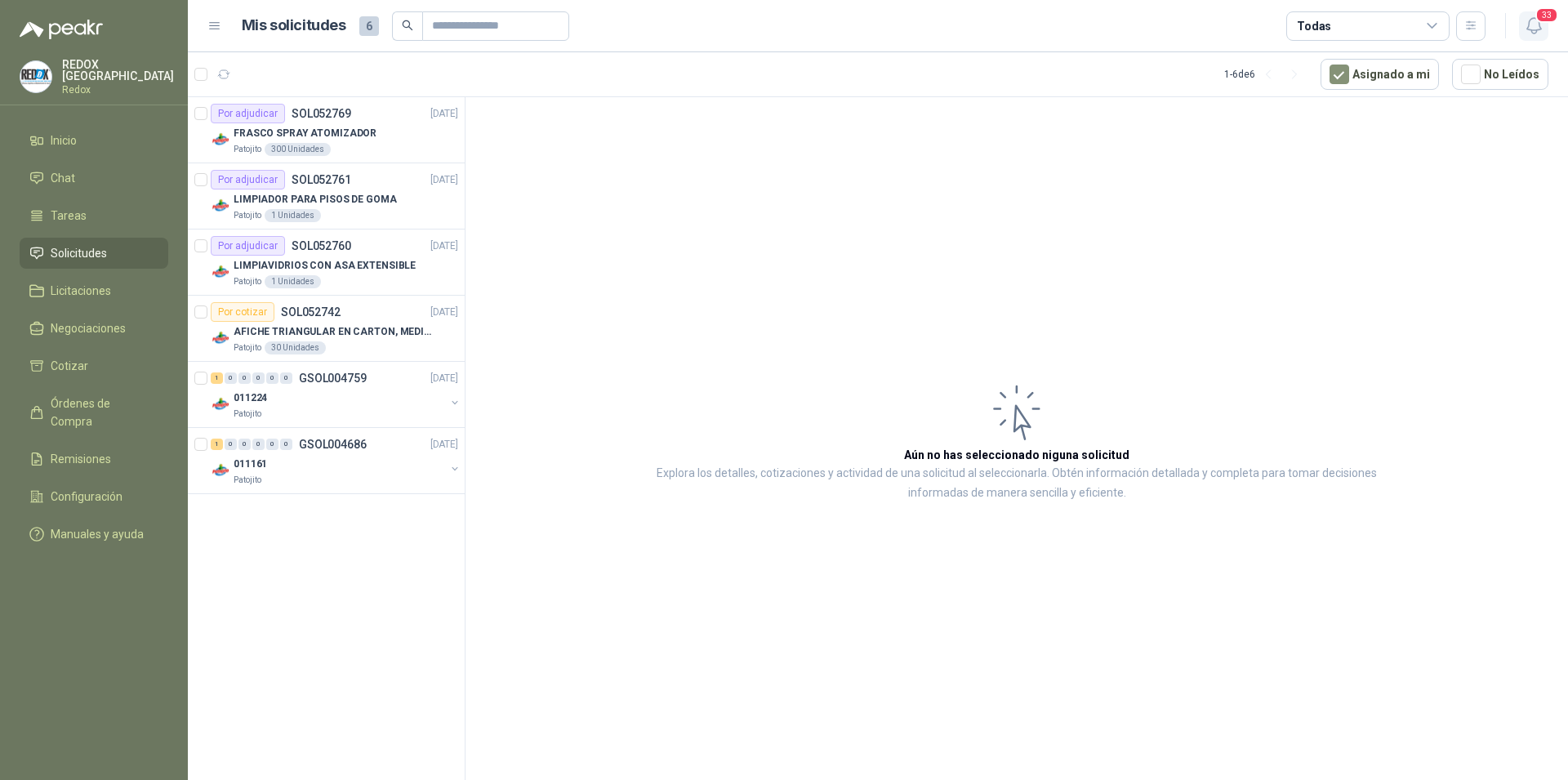
click at [1545, 31] on button "33" at bounding box center [1534, 26] width 29 height 29
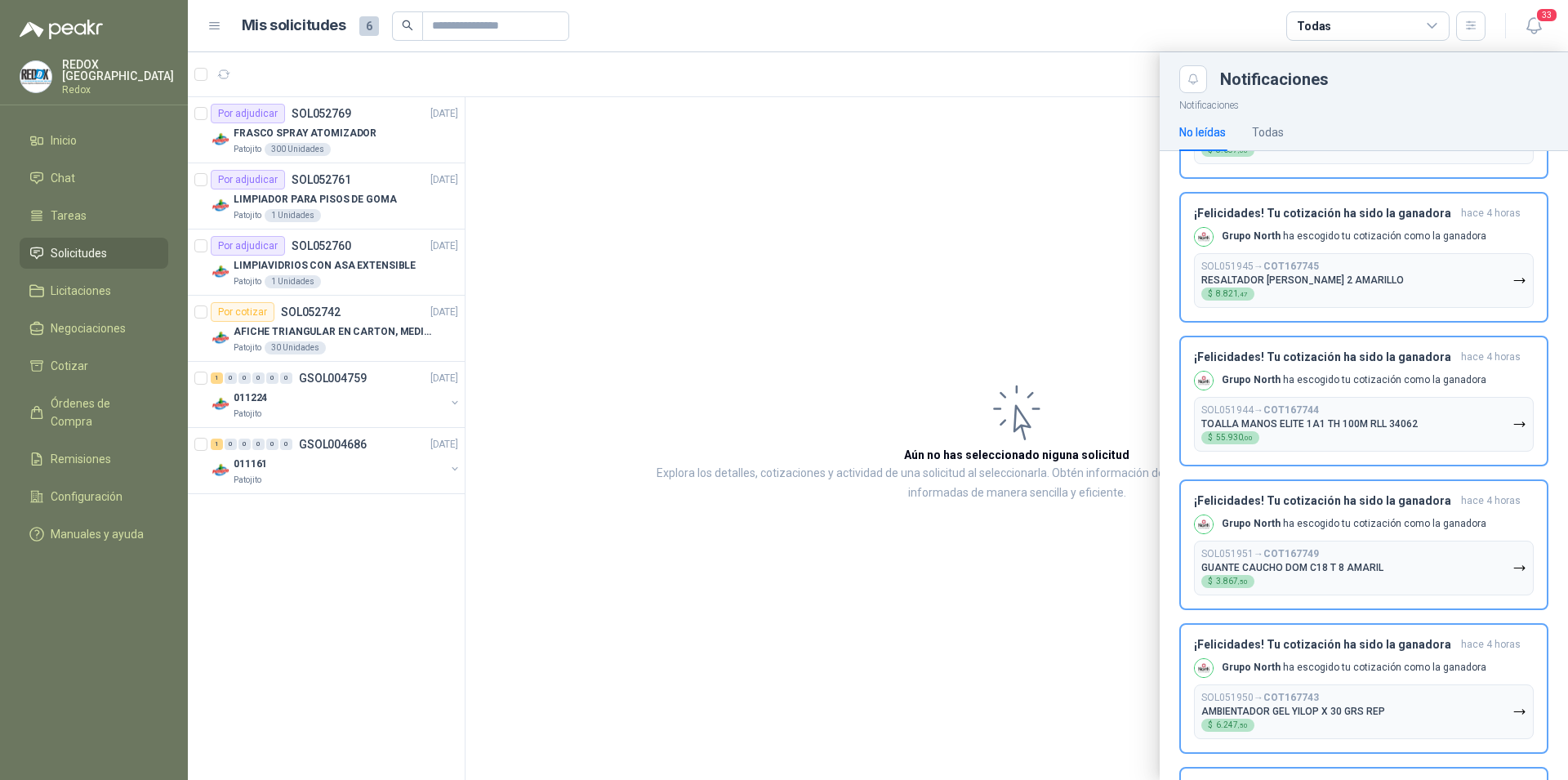
click at [1081, 147] on div at bounding box center [877, 415] width 1380 height 728
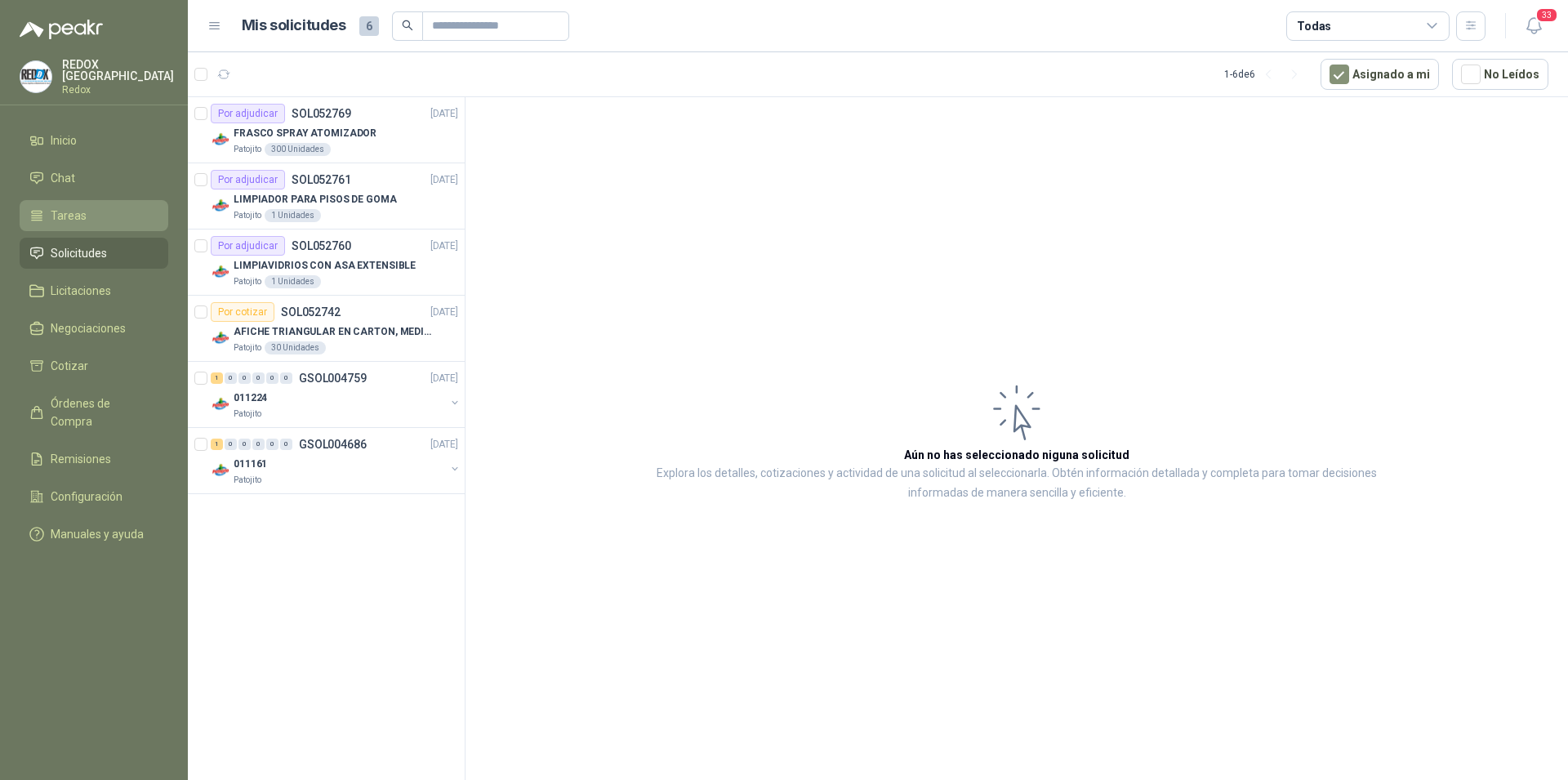
click at [84, 206] on span "Tareas" at bounding box center [68, 215] width 36 height 18
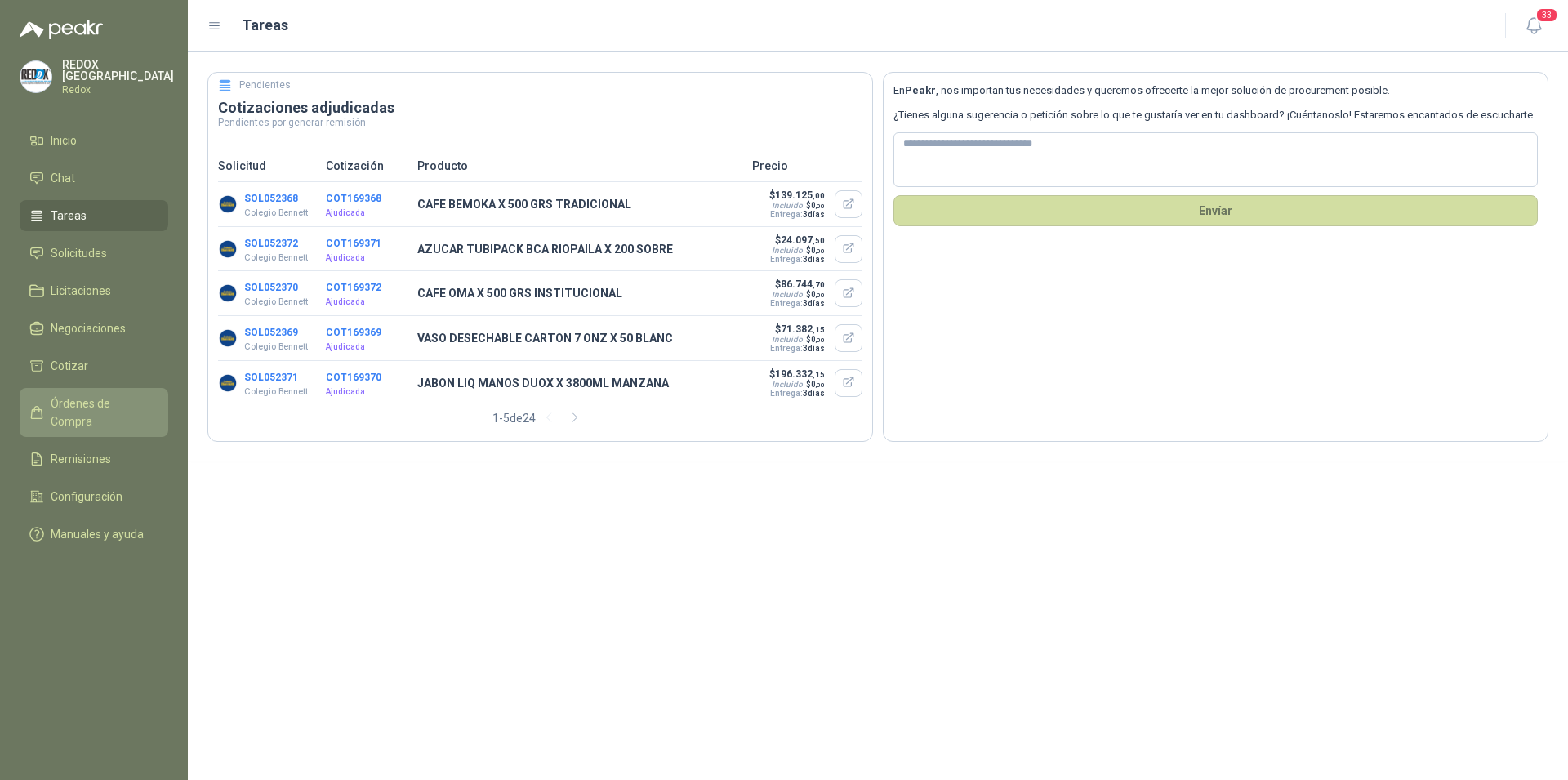
click at [106, 406] on span "Órdenes de Compra" at bounding box center [102, 412] width 102 height 36
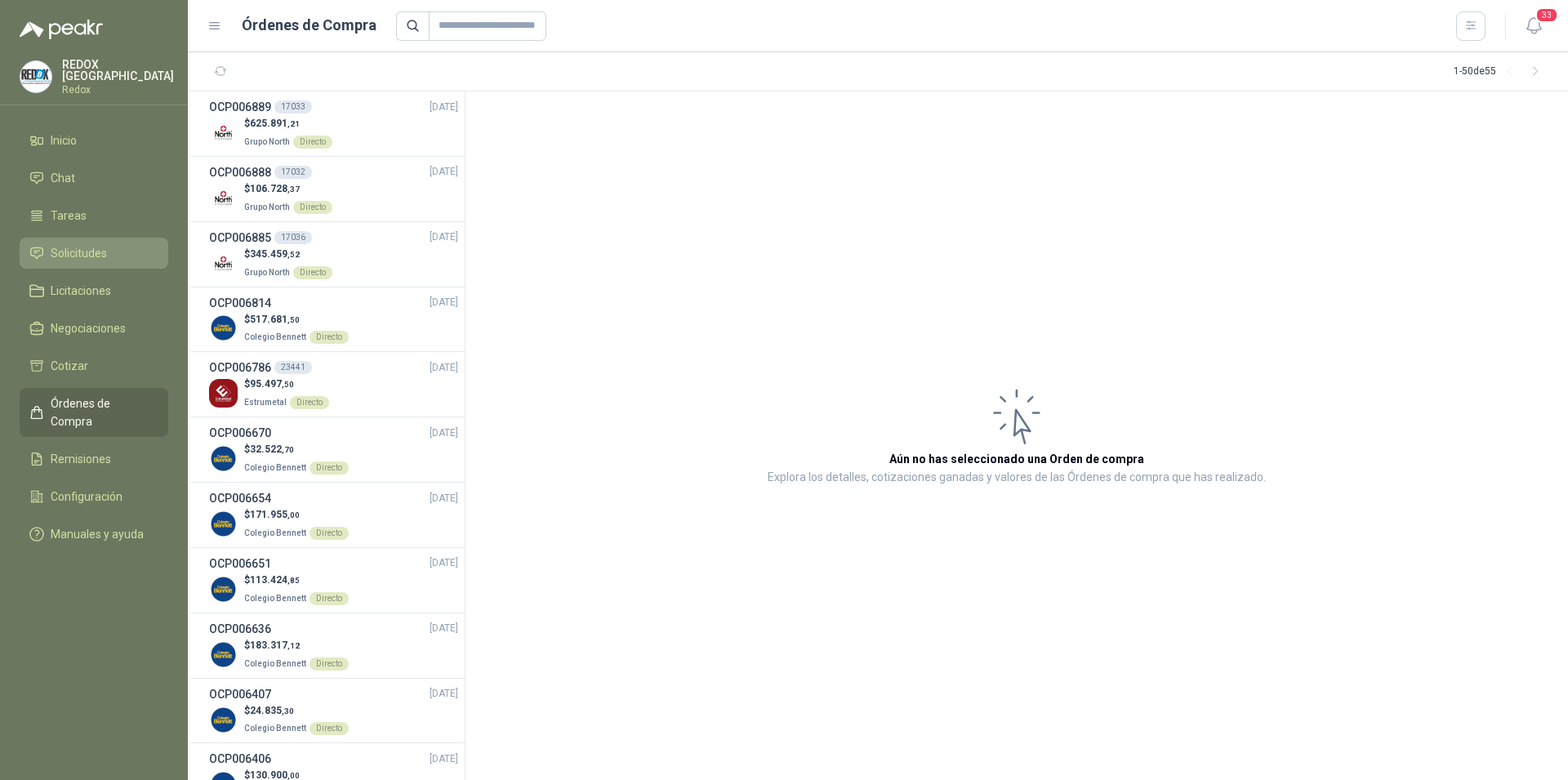
click at [80, 246] on span "Solicitudes" at bounding box center [79, 253] width 57 height 18
